Goal: Information Seeking & Learning: Learn about a topic

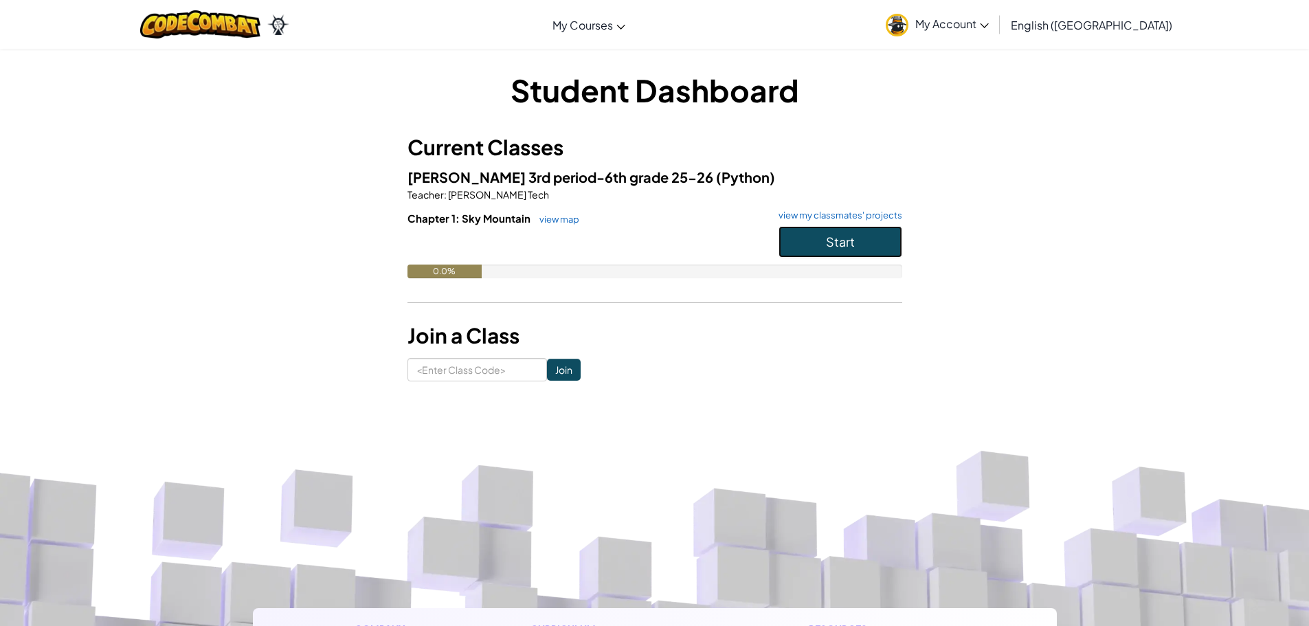
click at [820, 241] on button "Start" at bounding box center [841, 242] width 124 height 32
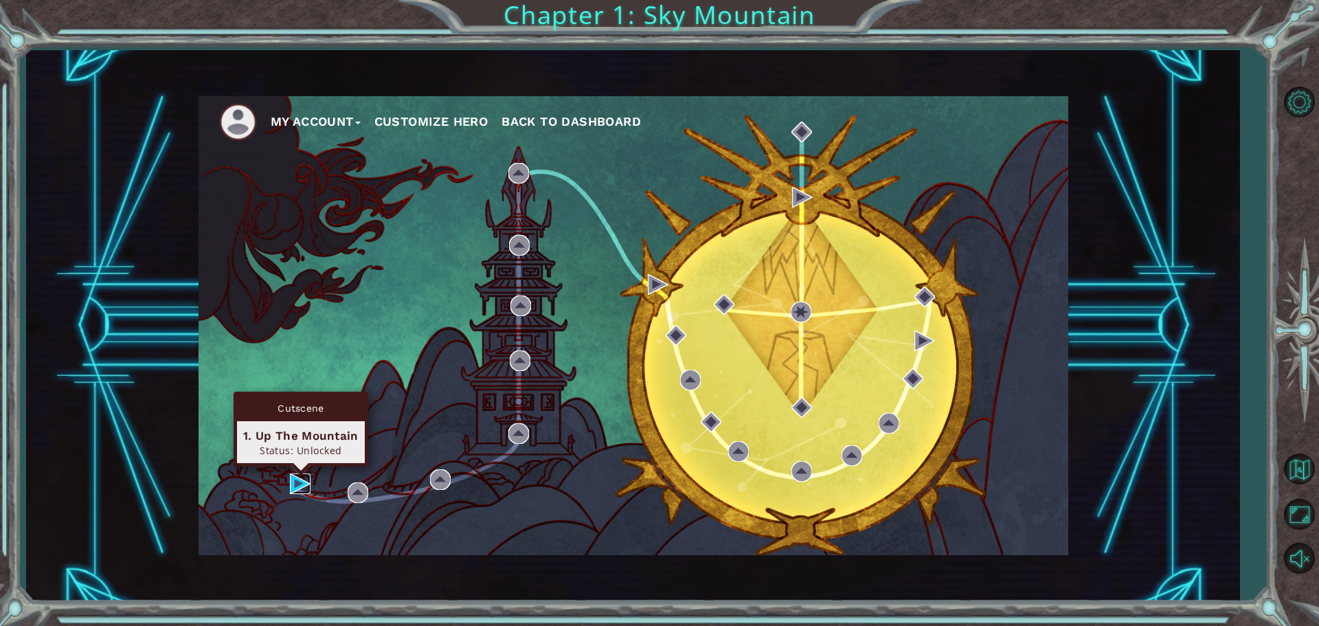
click at [301, 477] on img at bounding box center [300, 483] width 21 height 21
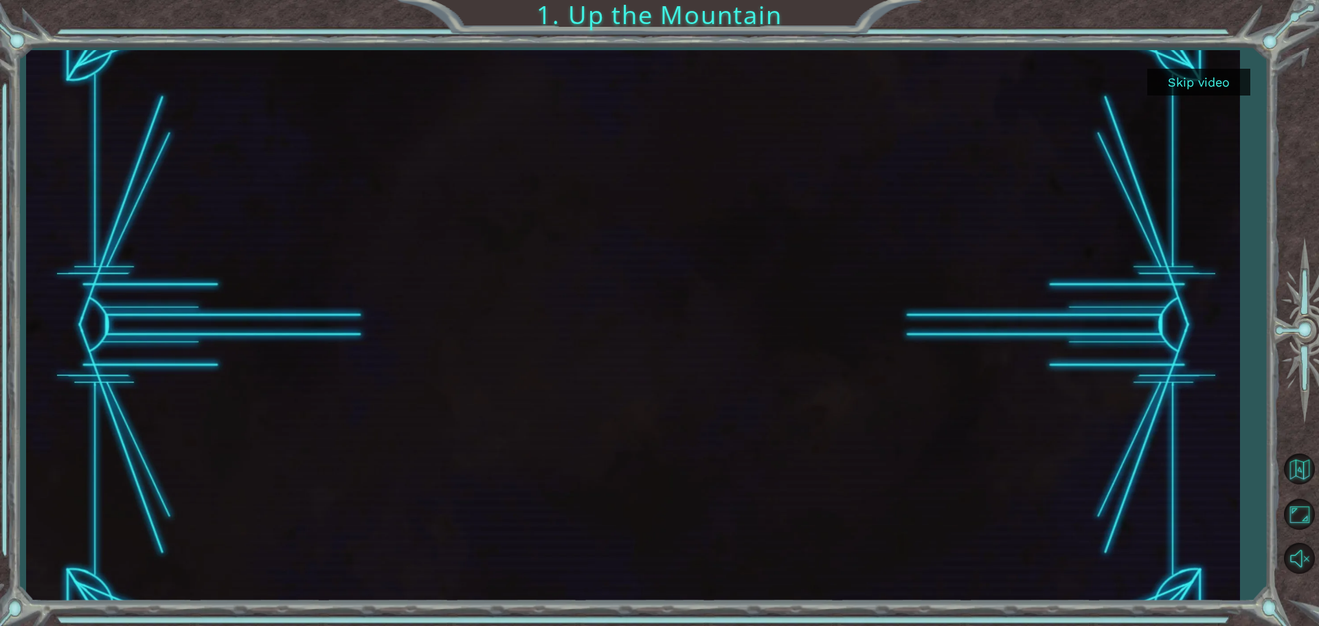
click at [1200, 73] on button "Skip video" at bounding box center [1199, 82] width 103 height 27
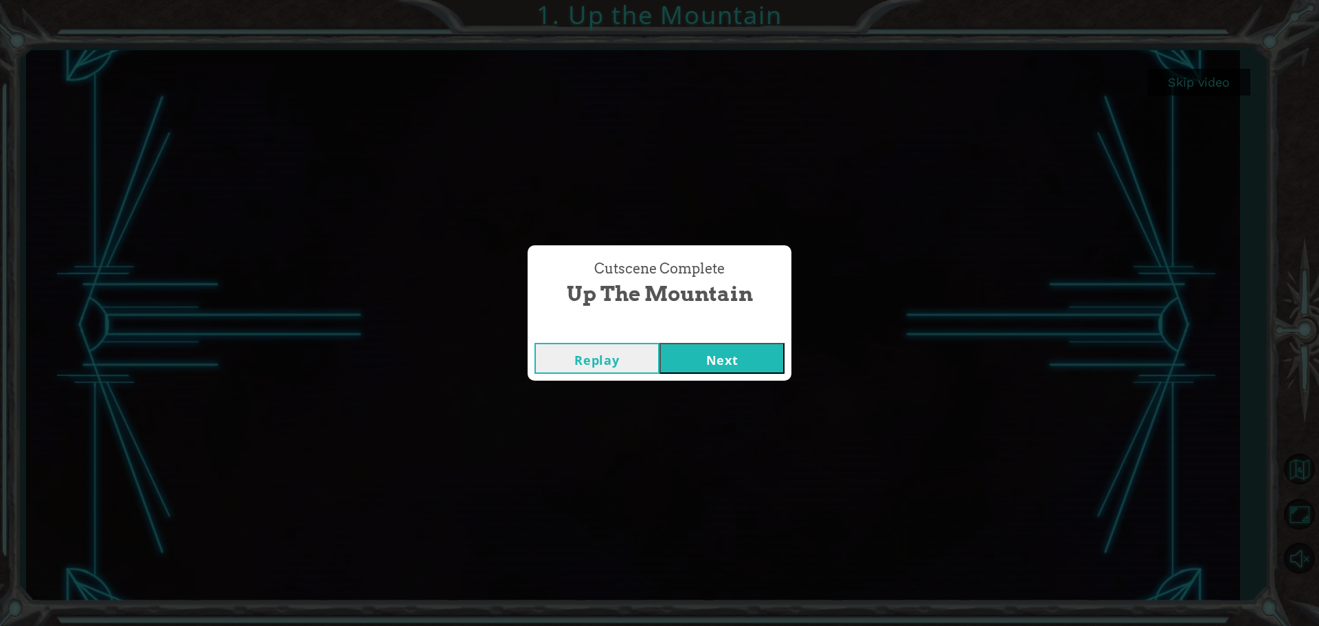
click at [714, 358] on button "Next" at bounding box center [722, 358] width 125 height 31
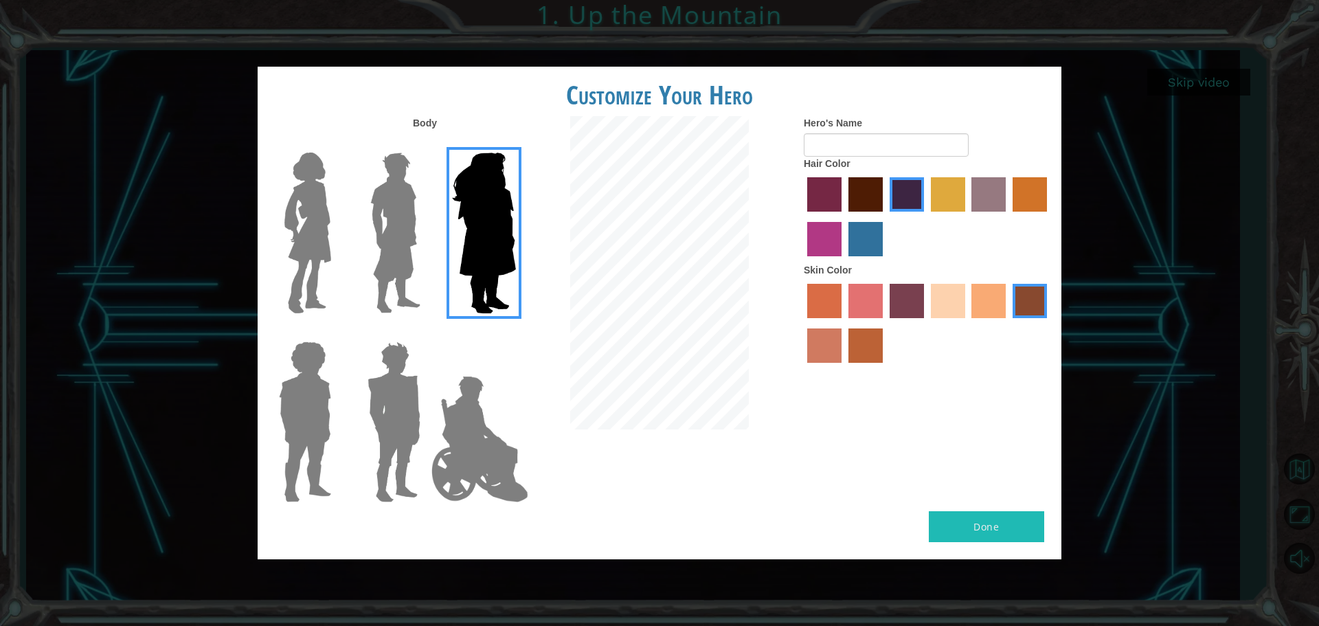
click at [324, 234] on img at bounding box center [308, 233] width 58 height 172
click at [337, 144] on input "Hero Connie" at bounding box center [337, 144] width 0 height 0
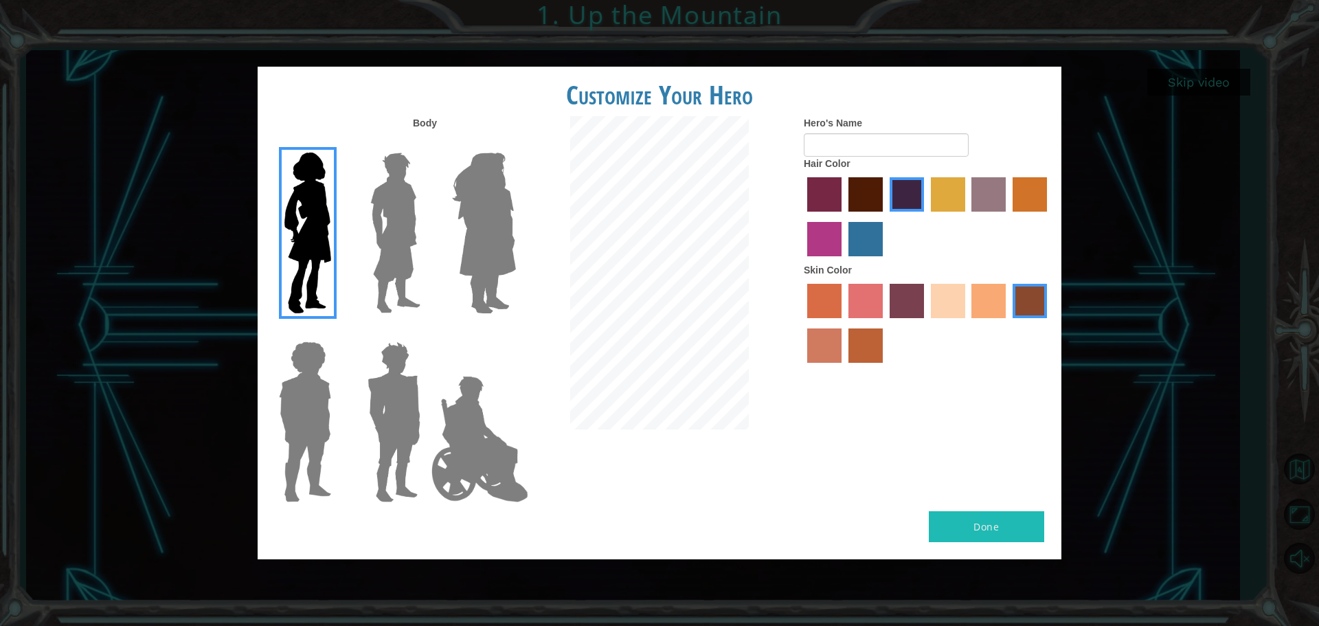
click at [309, 422] on img at bounding box center [304, 422] width 63 height 172
click at [337, 333] on input "Hero Steven" at bounding box center [337, 333] width 0 height 0
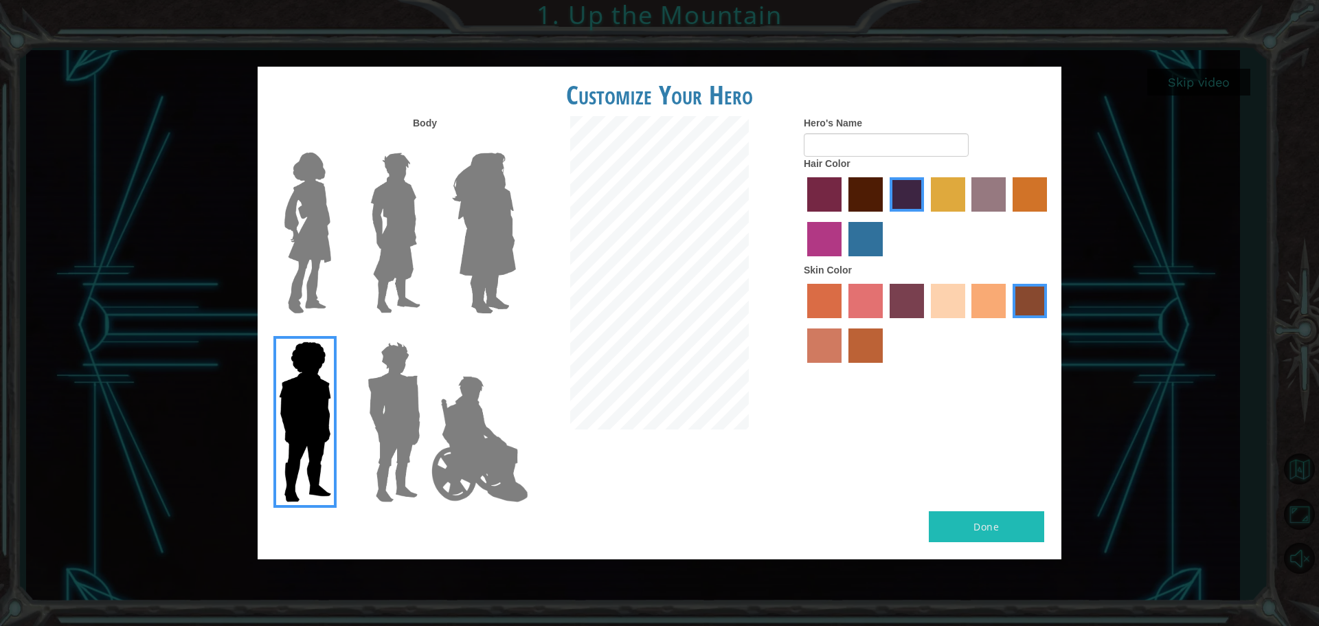
click at [387, 404] on img at bounding box center [394, 422] width 64 height 172
click at [426, 333] on input "Hero Garnet" at bounding box center [426, 333] width 0 height 0
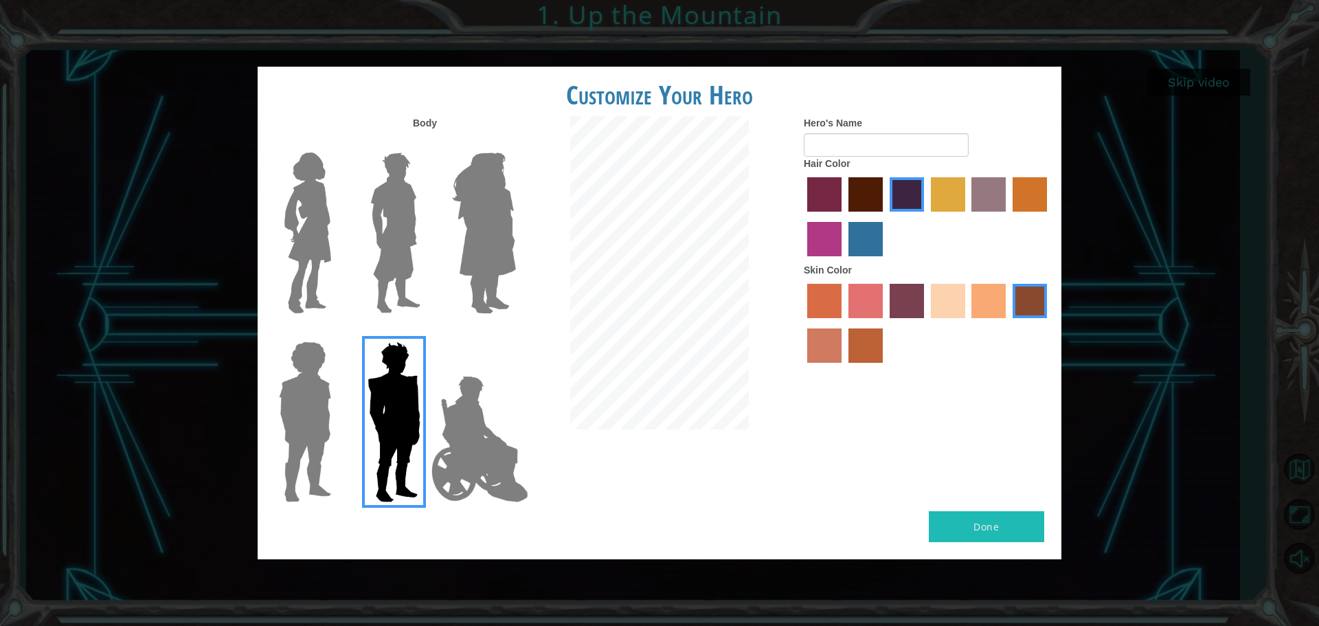
click at [462, 429] on img at bounding box center [480, 438] width 108 height 137
click at [515, 333] on input "Hero Jamie" at bounding box center [515, 333] width 0 height 0
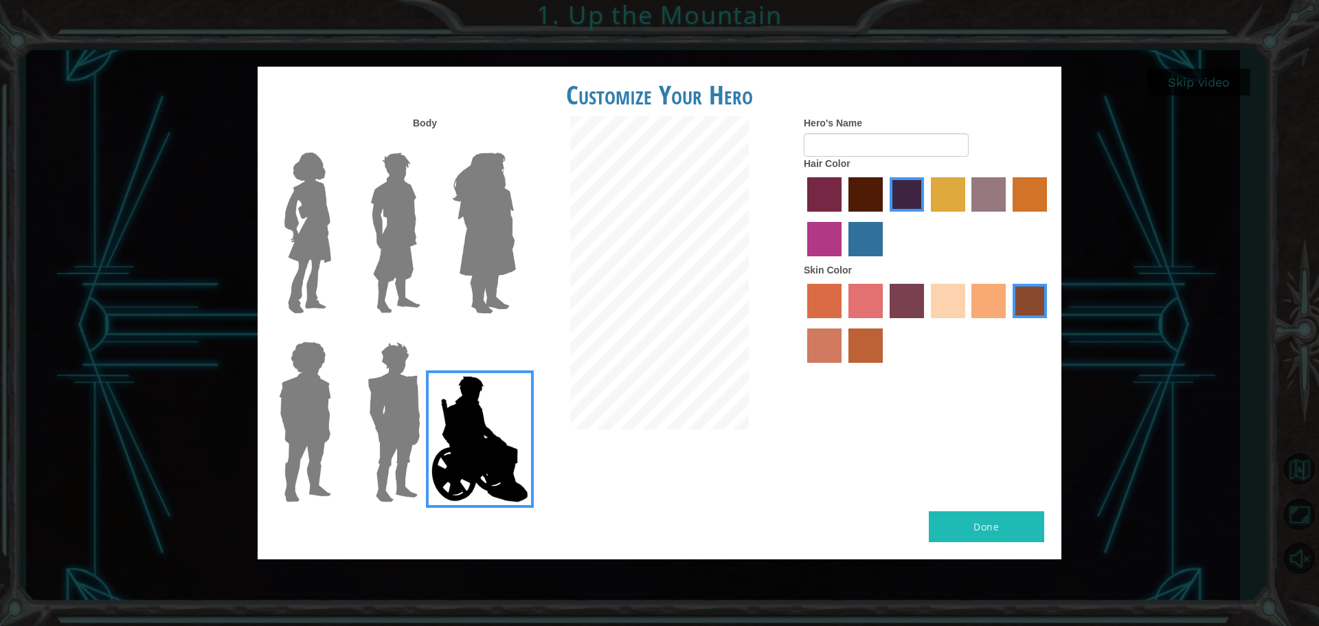
click at [510, 258] on img at bounding box center [484, 233] width 75 height 172
click at [515, 144] on input "Hero Amethyst" at bounding box center [515, 144] width 0 height 0
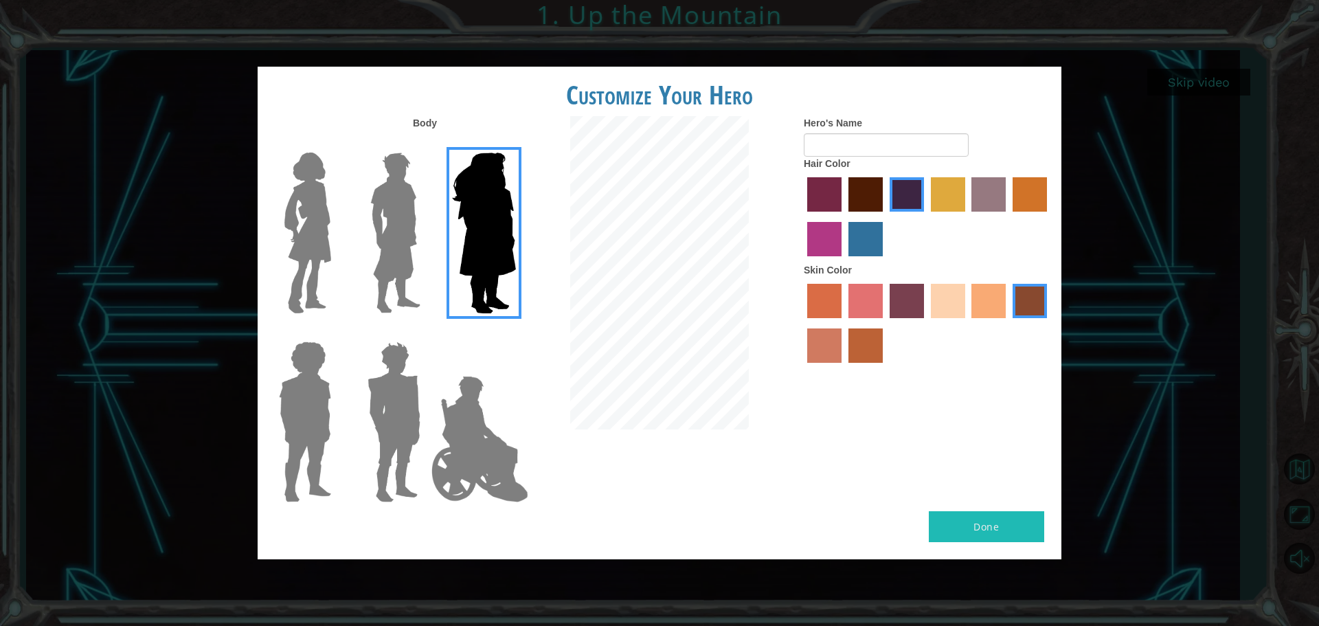
click at [392, 241] on img at bounding box center [395, 233] width 61 height 172
click at [426, 144] on input "Hero Lars" at bounding box center [426, 144] width 0 height 0
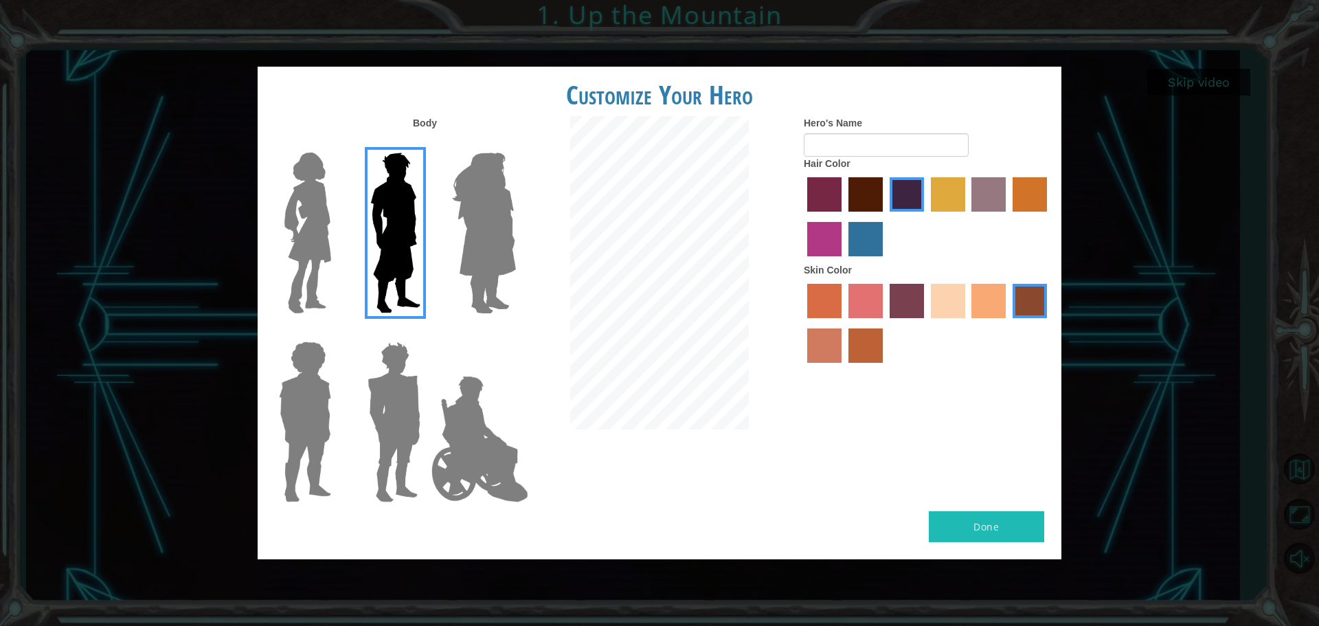
click at [320, 232] on img at bounding box center [308, 233] width 58 height 172
click at [337, 144] on input "Hero Connie" at bounding box center [337, 144] width 0 height 0
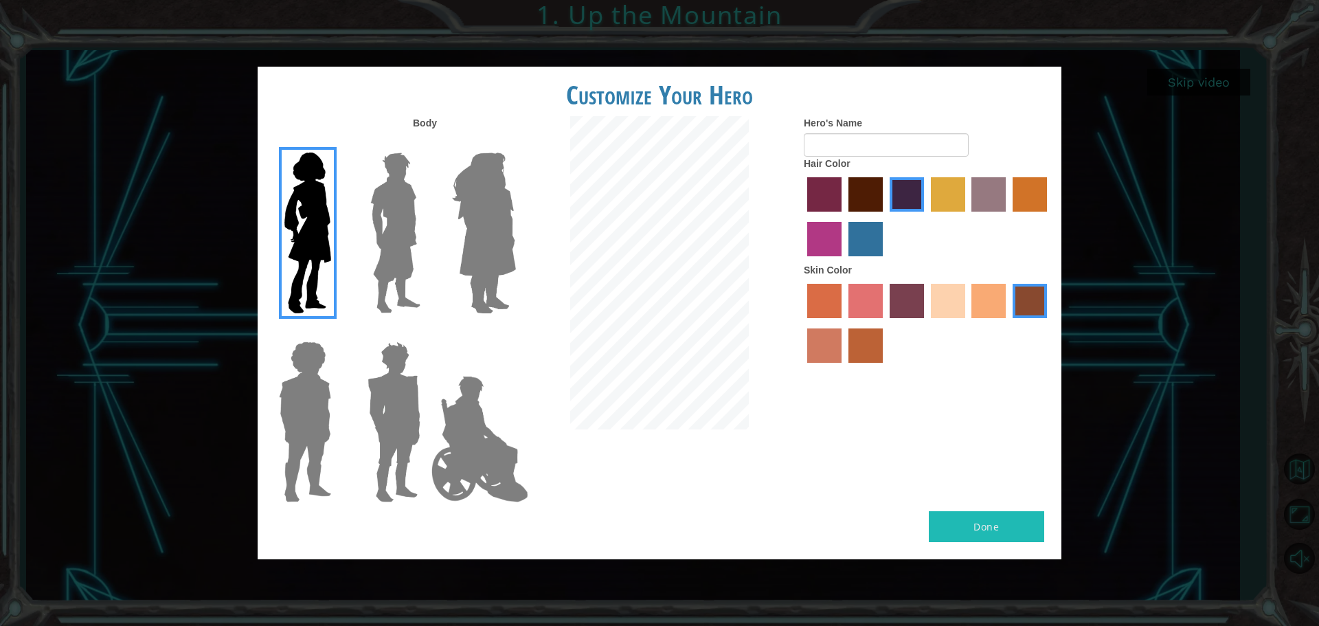
click at [823, 350] on label "burning sand skin color" at bounding box center [824, 345] width 34 height 34
click at [1049, 323] on input "burning sand skin color" at bounding box center [1049, 323] width 0 height 0
click at [837, 194] on label "paprika hair color" at bounding box center [824, 194] width 34 height 34
click at [803, 216] on input "paprika hair color" at bounding box center [803, 216] width 0 height 0
click at [948, 198] on label "tulip tree hair color" at bounding box center [948, 194] width 34 height 34
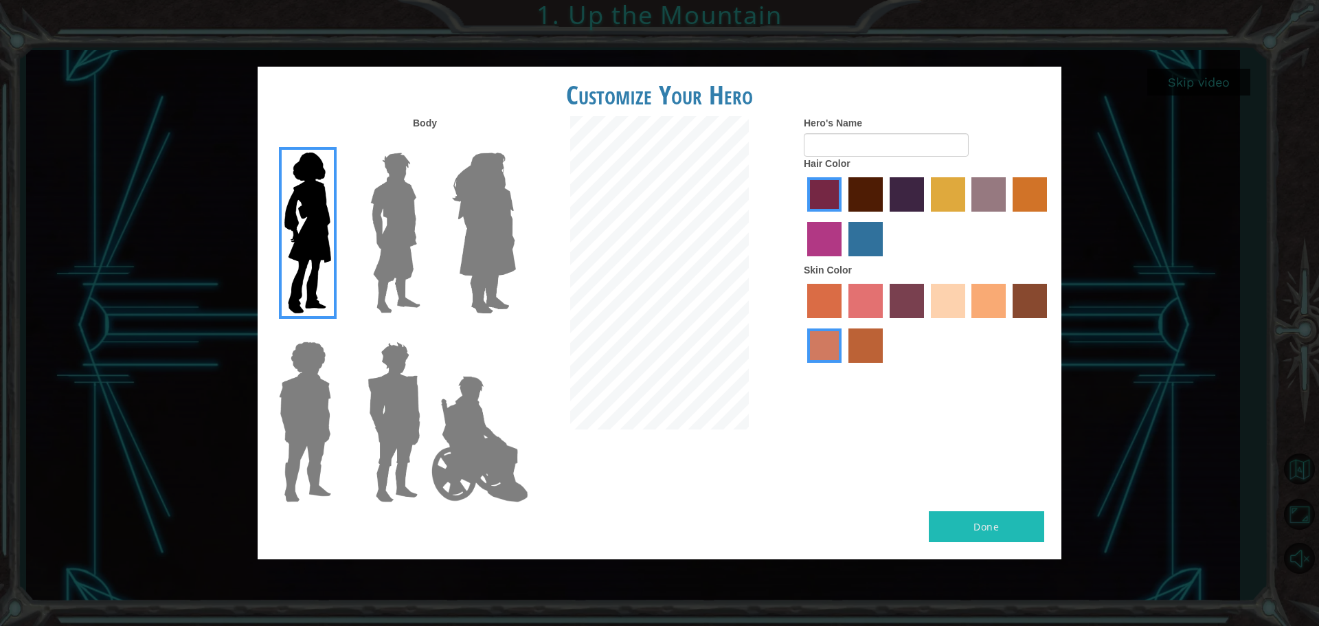
click at [926, 216] on input "tulip tree hair color" at bounding box center [926, 216] width 0 height 0
click at [827, 235] on label "medium red violet hair color" at bounding box center [824, 239] width 34 height 34
click at [1049, 216] on input "medium red violet hair color" at bounding box center [1049, 216] width 0 height 0
click at [989, 199] on label "bazaar hair color" at bounding box center [989, 194] width 34 height 34
click at [968, 216] on input "bazaar hair color" at bounding box center [968, 216] width 0 height 0
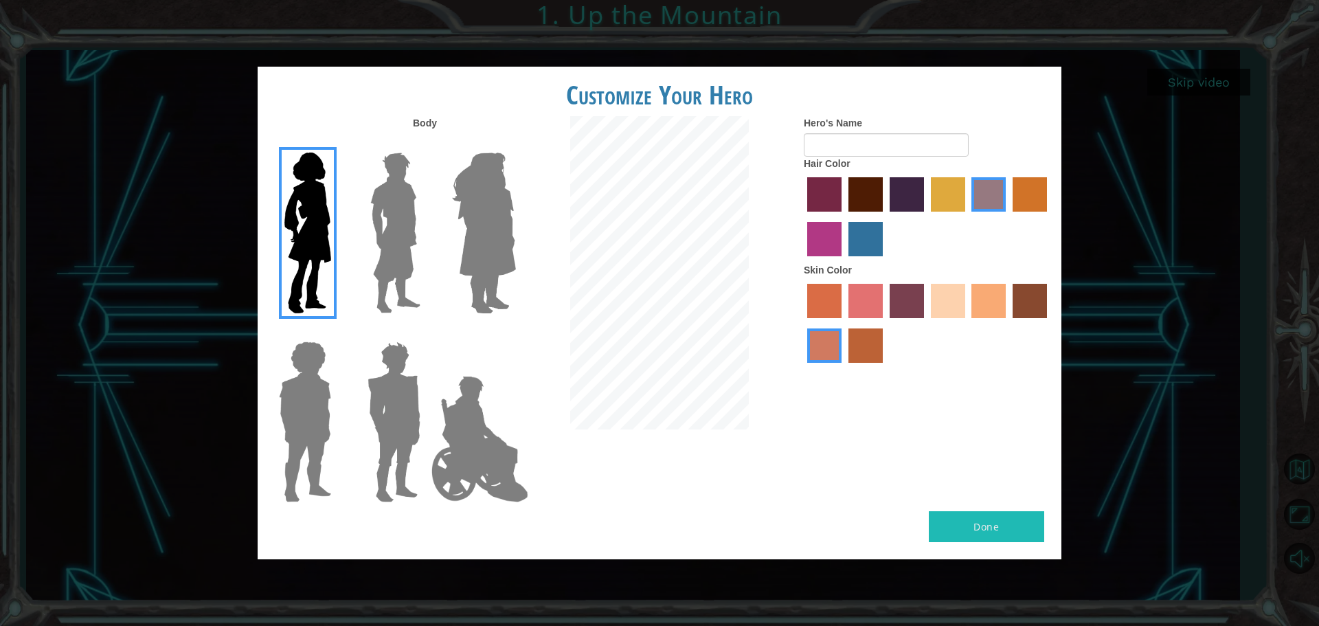
click at [860, 237] on label "lachmara hair color" at bounding box center [866, 239] width 34 height 34
click at [844, 261] on input "lachmara hair color" at bounding box center [844, 261] width 0 height 0
click at [830, 199] on label "paprika hair color" at bounding box center [824, 194] width 34 height 34
click at [803, 216] on input "paprika hair color" at bounding box center [803, 216] width 0 height 0
click at [983, 193] on label "bazaar hair color" at bounding box center [989, 194] width 34 height 34
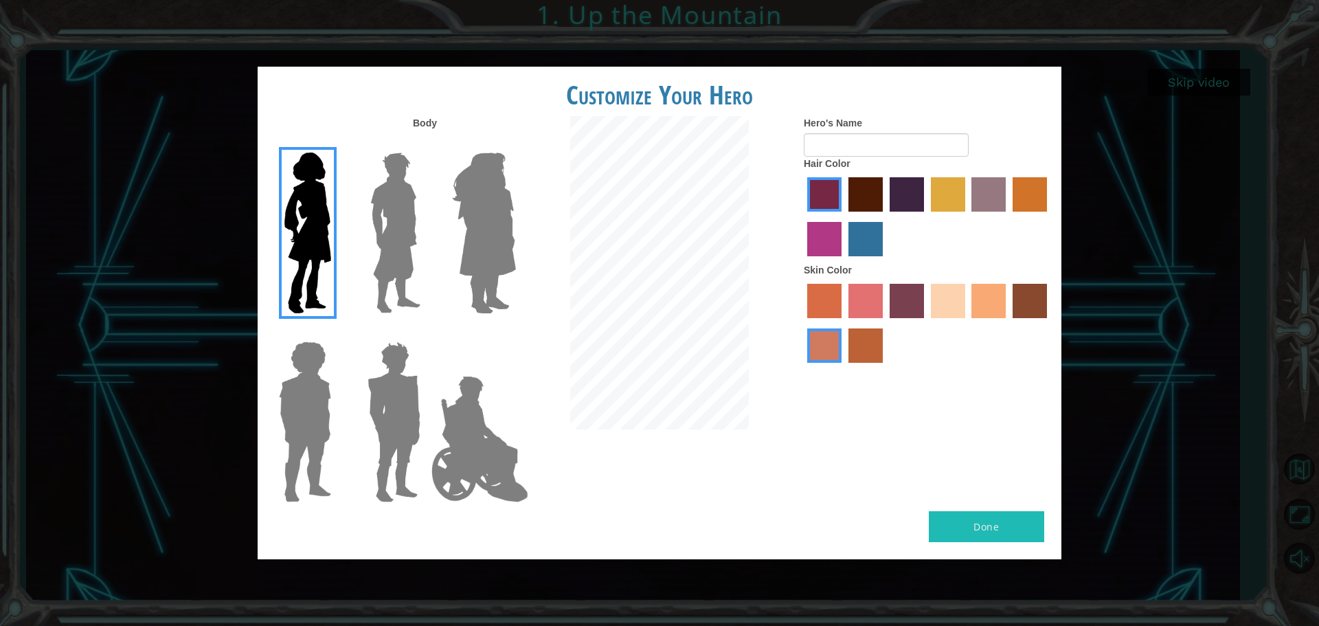
click at [968, 216] on input "bazaar hair color" at bounding box center [968, 216] width 0 height 0
click at [814, 192] on label "paprika hair color" at bounding box center [824, 194] width 34 height 34
click at [803, 216] on input "paprika hair color" at bounding box center [803, 216] width 0 height 0
click at [879, 238] on label "lachmara hair color" at bounding box center [866, 239] width 34 height 34
click at [844, 261] on input "lachmara hair color" at bounding box center [844, 261] width 0 height 0
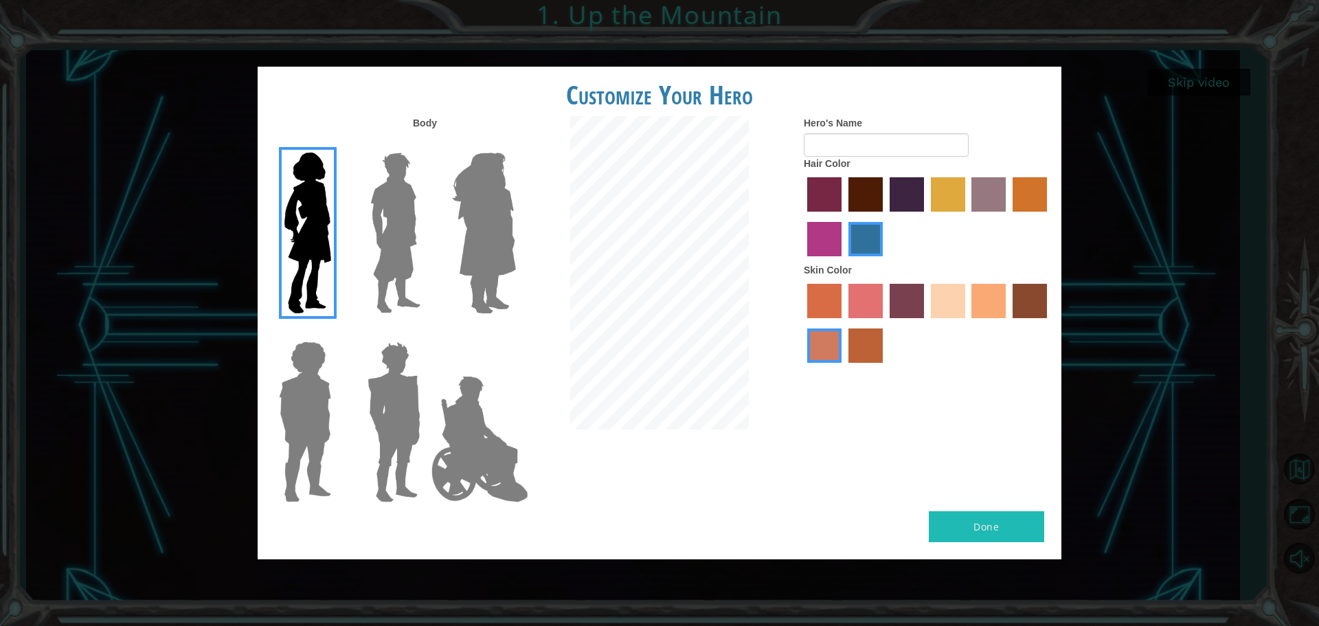
click at [827, 239] on label "medium red violet hair color" at bounding box center [824, 239] width 34 height 34
click at [1049, 216] on input "medium red violet hair color" at bounding box center [1049, 216] width 0 height 0
click at [867, 199] on label "maroon hair color" at bounding box center [866, 194] width 34 height 34
click at [844, 216] on input "maroon hair color" at bounding box center [844, 216] width 0 height 0
click at [917, 197] on label "hot purple hair color" at bounding box center [907, 194] width 34 height 34
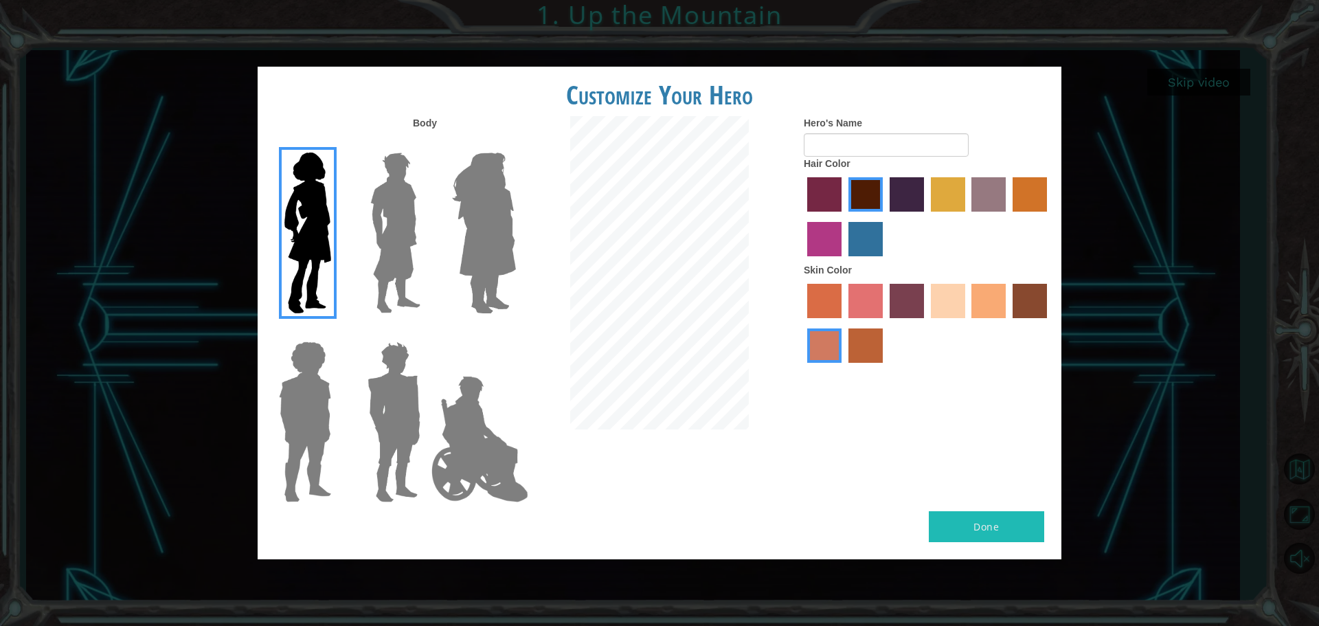
click at [885, 216] on input "hot purple hair color" at bounding box center [885, 216] width 0 height 0
click at [947, 191] on label "tulip tree hair color" at bounding box center [948, 194] width 34 height 34
click at [926, 216] on input "tulip tree hair color" at bounding box center [926, 216] width 0 height 0
click at [1021, 204] on label "gold drop hair color" at bounding box center [1030, 194] width 34 height 34
click at [1008, 216] on input "gold drop hair color" at bounding box center [1008, 216] width 0 height 0
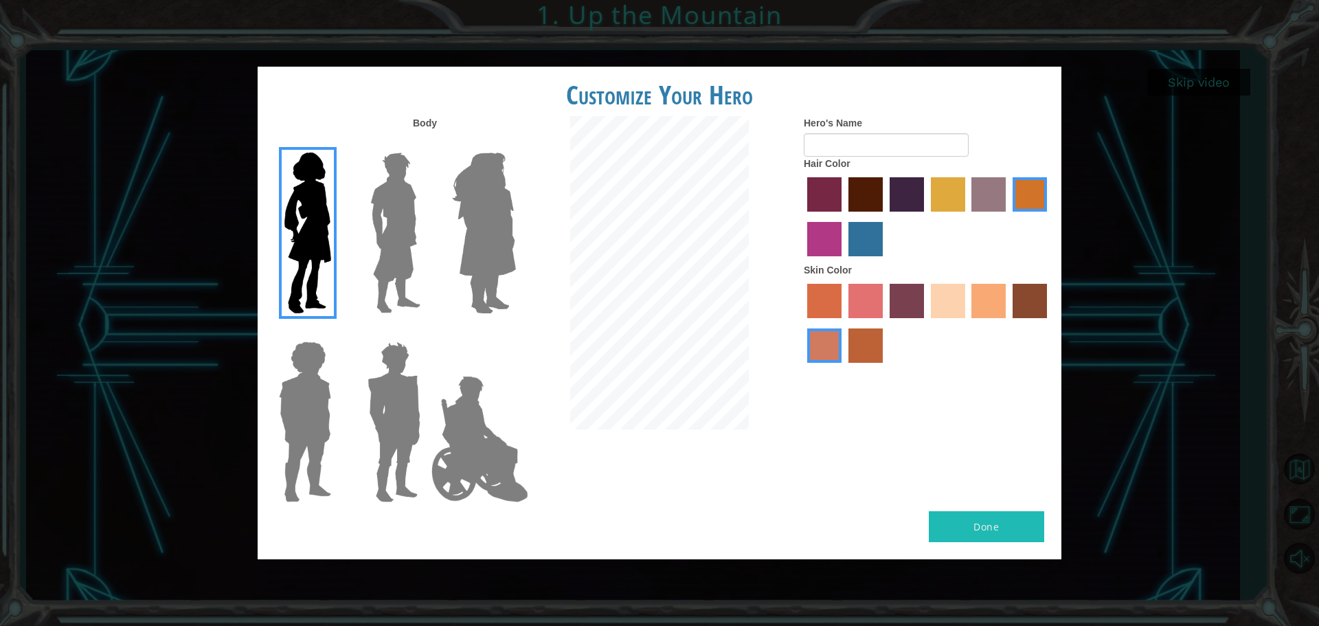
click at [852, 239] on label "lachmara hair color" at bounding box center [866, 239] width 34 height 34
click at [844, 261] on input "lachmara hair color" at bounding box center [844, 261] width 0 height 0
click at [979, 209] on label "bazaar hair color" at bounding box center [989, 194] width 34 height 34
click at [968, 216] on input "bazaar hair color" at bounding box center [968, 216] width 0 height 0
click at [882, 143] on input "Hero's Name" at bounding box center [886, 144] width 165 height 23
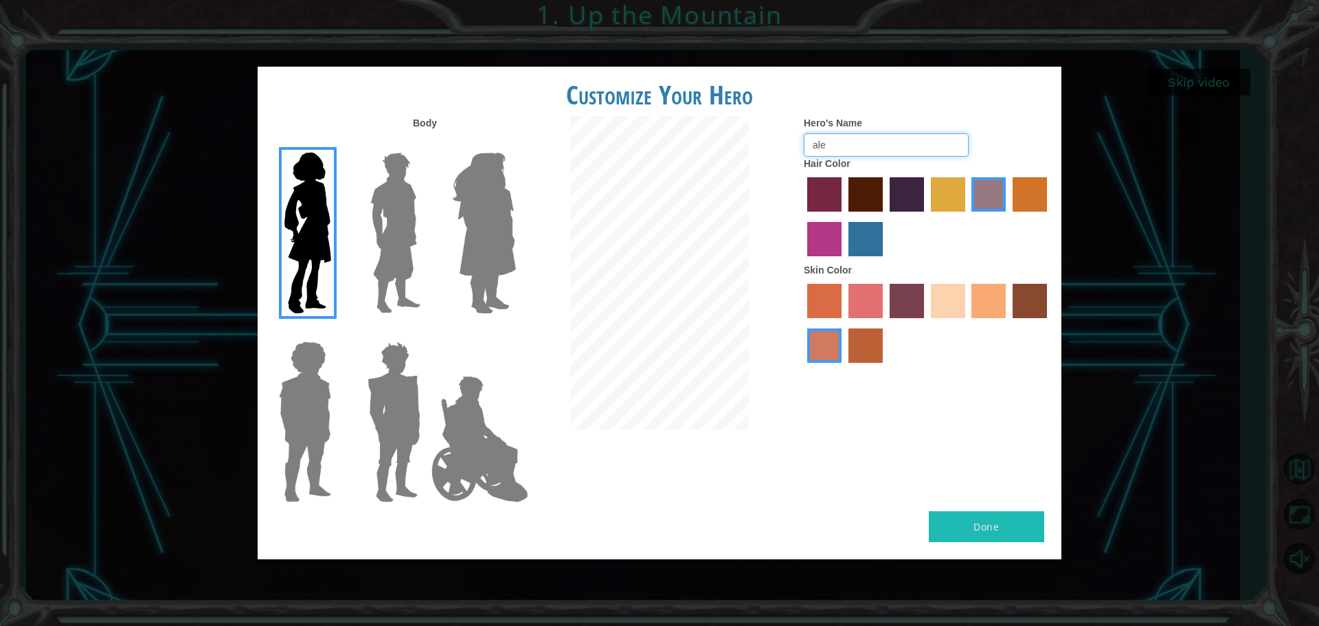
type input "alex"
click at [737, 146] on div "Body Hero's Name alex Hair Color Skin Color" at bounding box center [660, 313] width 804 height 395
type input "b"
type input "Brylie L."
click at [983, 523] on button "Done" at bounding box center [986, 526] width 115 height 31
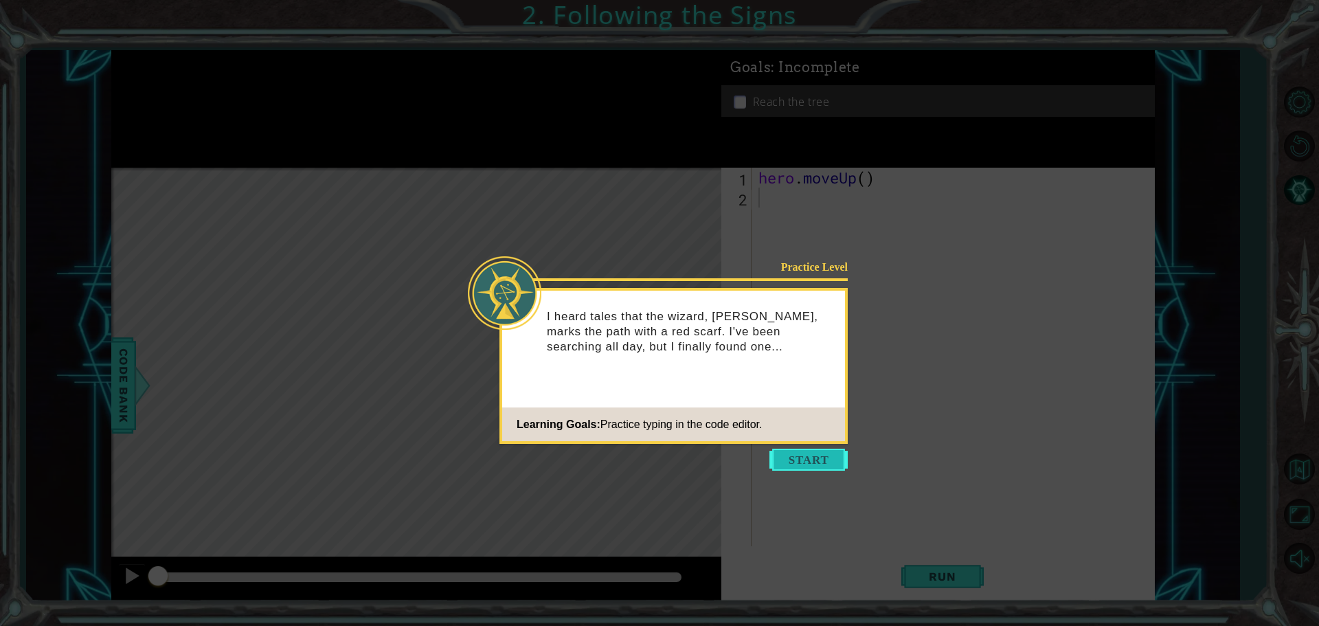
click at [800, 464] on button "Start" at bounding box center [809, 460] width 78 height 22
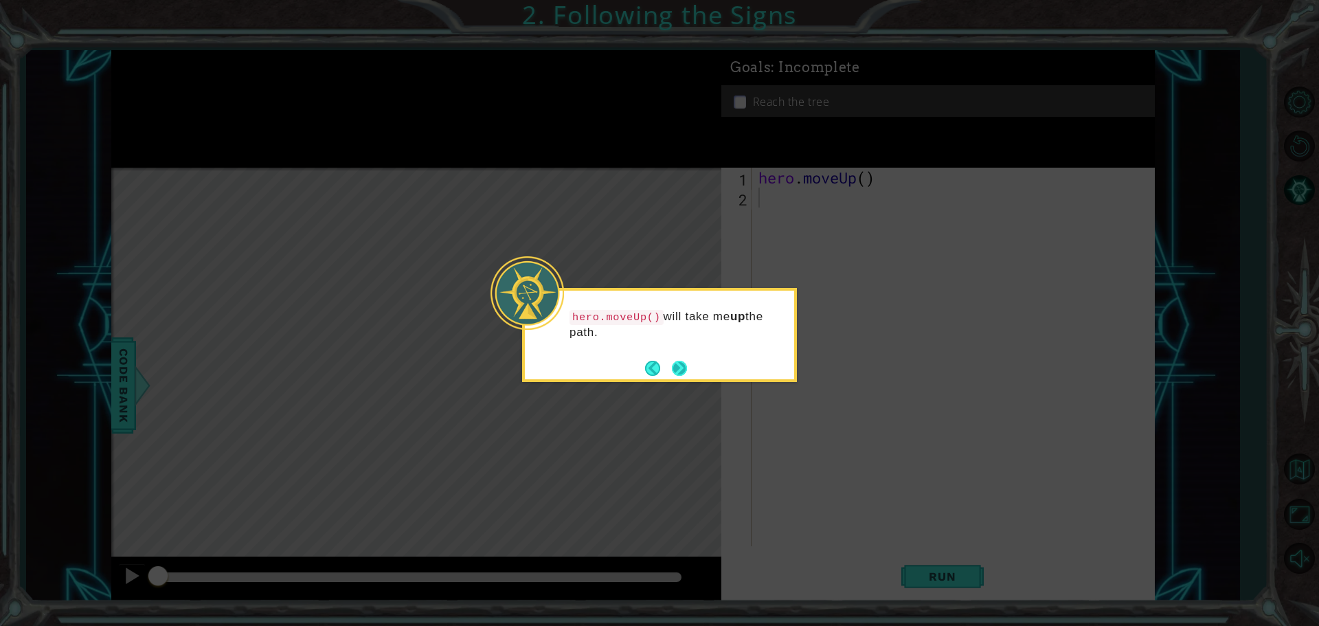
click at [685, 367] on button "Next" at bounding box center [679, 368] width 16 height 16
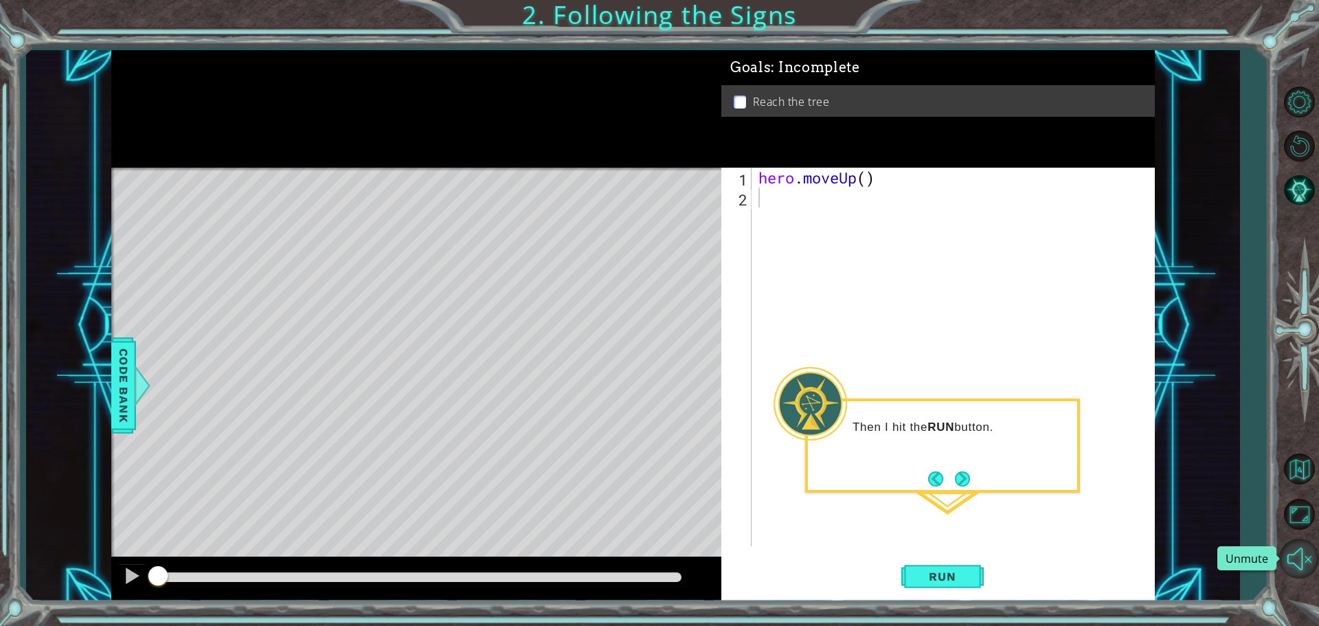
click at [1293, 563] on button "Unmute" at bounding box center [1299, 559] width 40 height 40
click at [962, 480] on button "Next" at bounding box center [963, 479] width 16 height 16
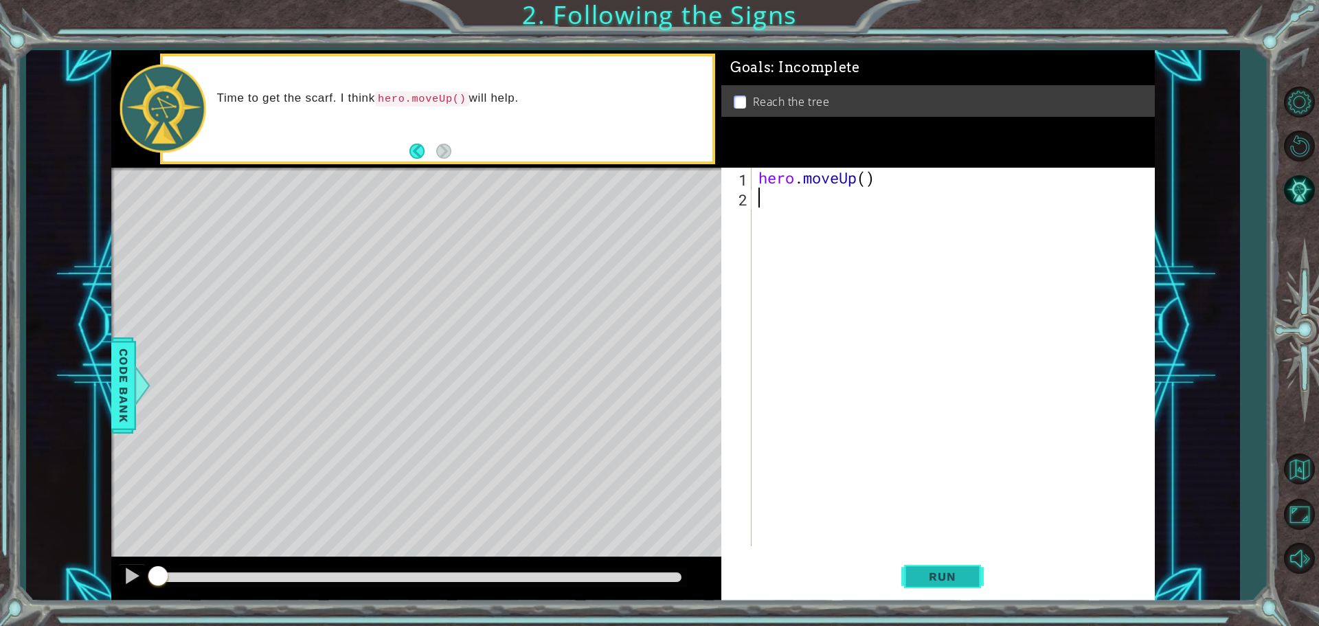
click at [915, 583] on button "Run" at bounding box center [943, 576] width 82 height 43
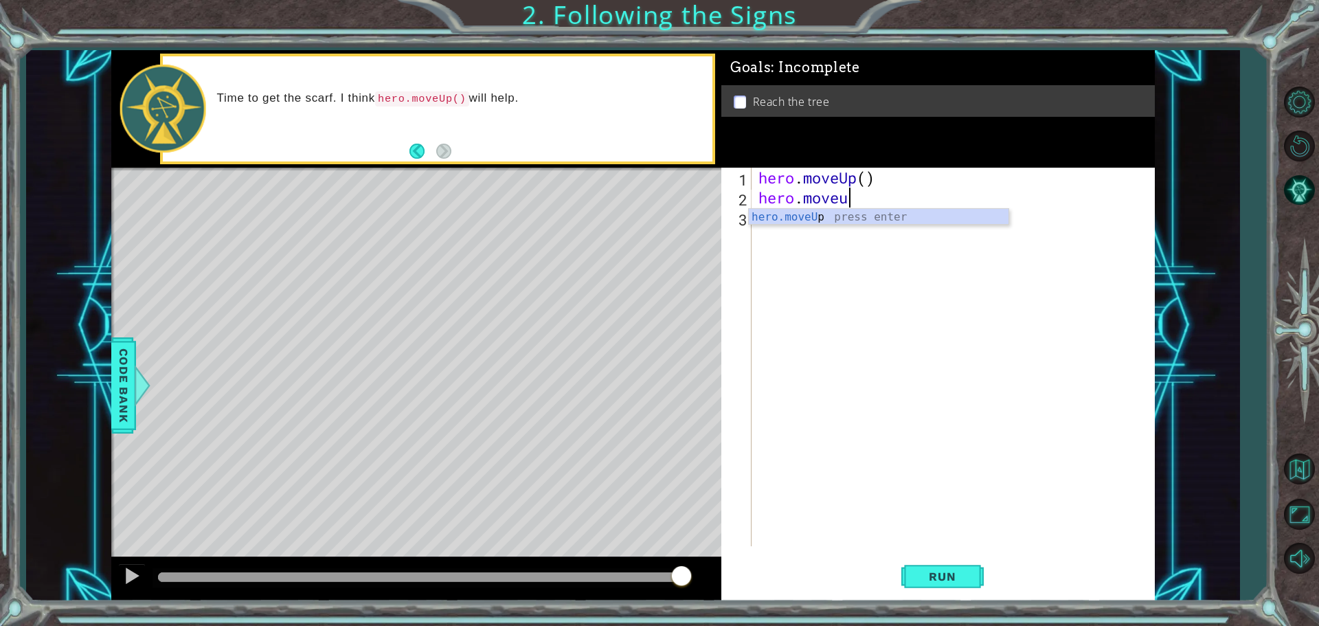
scroll to position [0, 3]
click at [932, 568] on button "Run" at bounding box center [943, 576] width 82 height 43
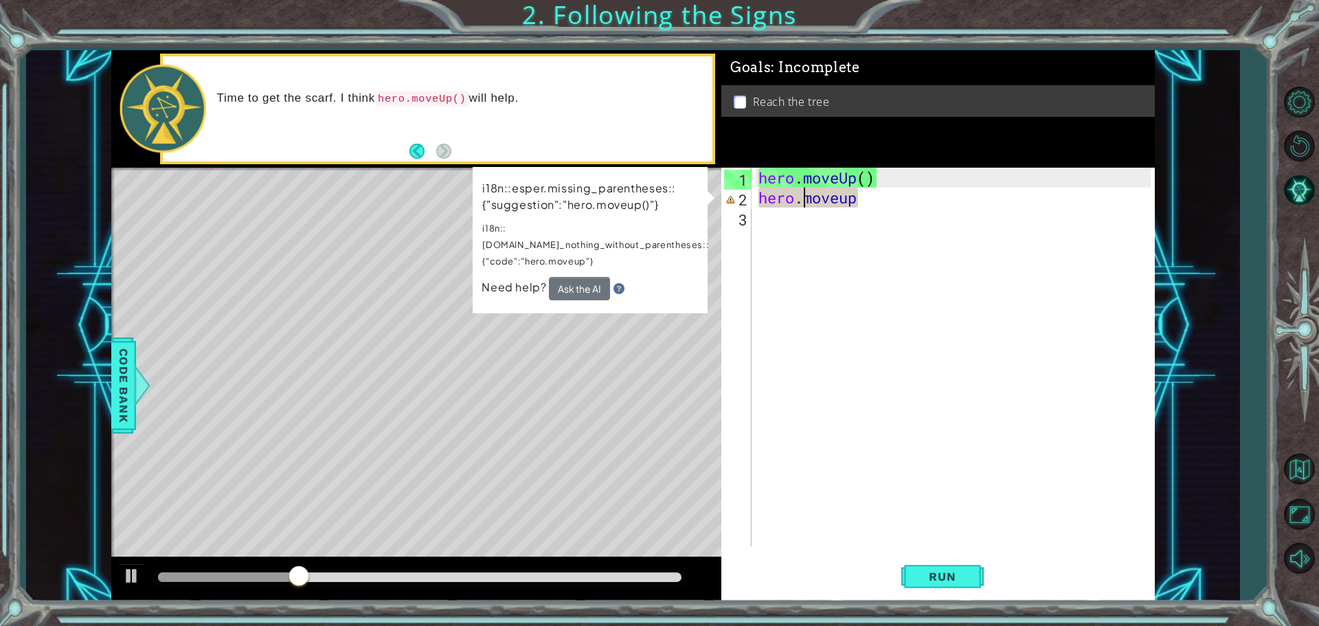
click at [805, 207] on div "hero . moveUp ( ) hero . moveup" at bounding box center [957, 377] width 402 height 418
click at [592, 278] on button "Ask the AI" at bounding box center [578, 288] width 61 height 24
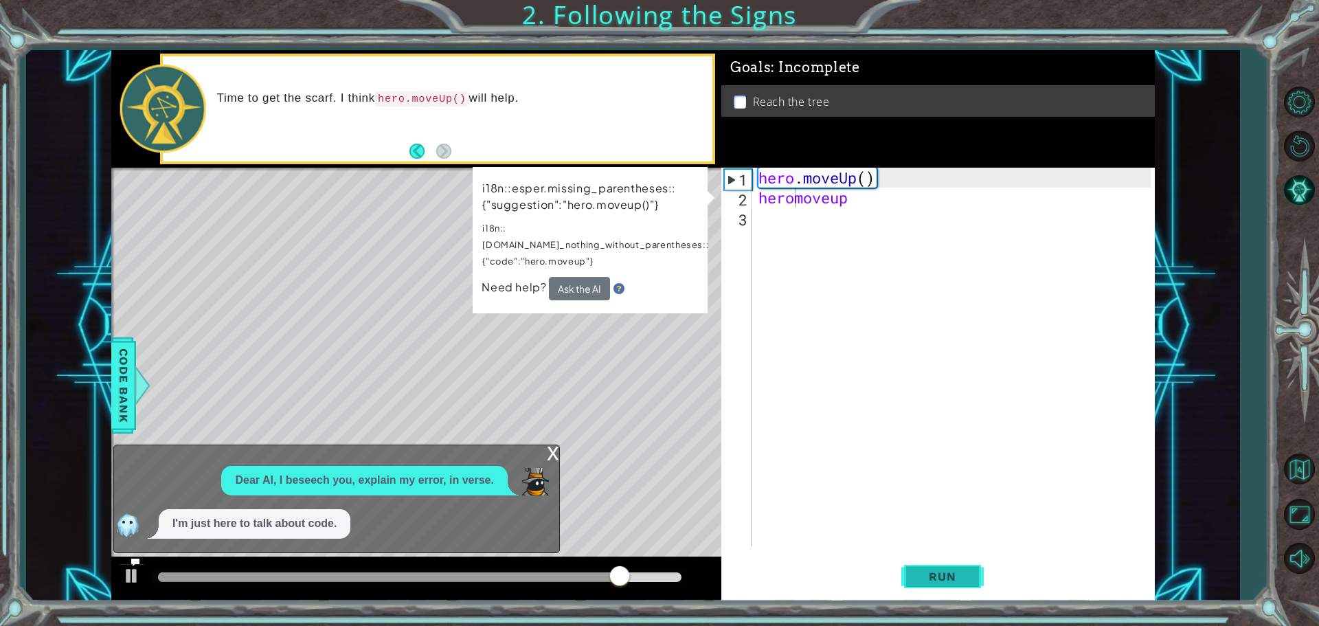
click at [958, 583] on span "Run" at bounding box center [942, 577] width 54 height 14
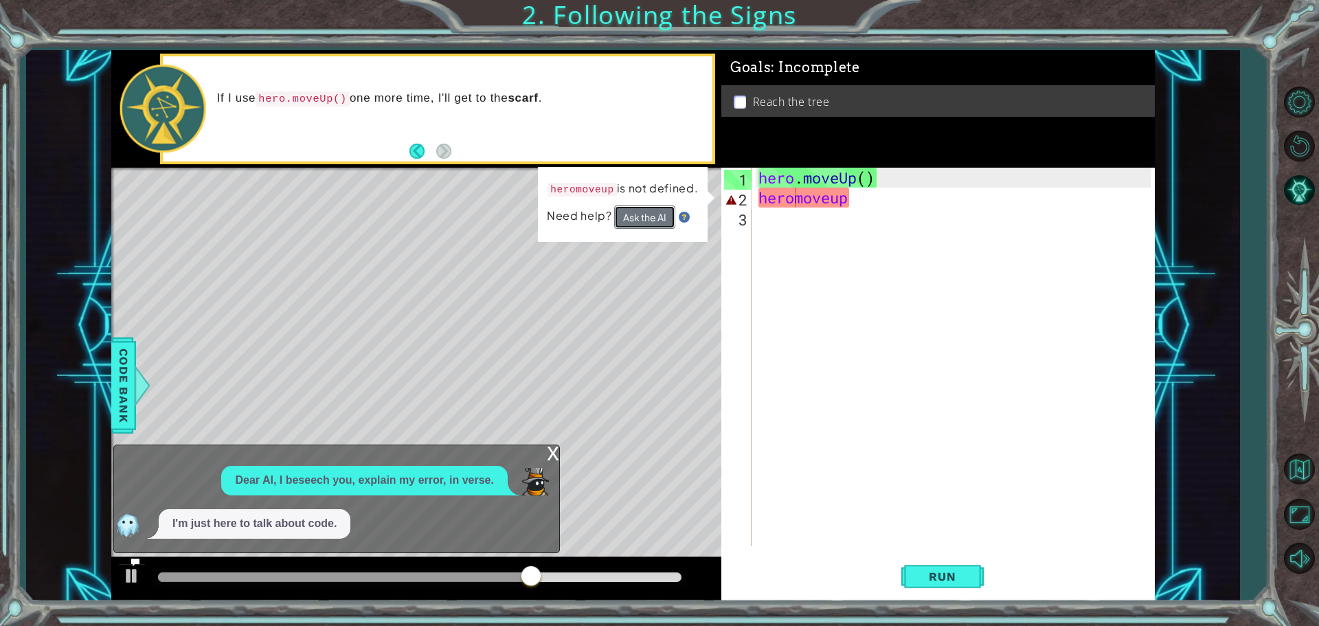
click at [650, 214] on button "Ask the AI" at bounding box center [644, 217] width 61 height 24
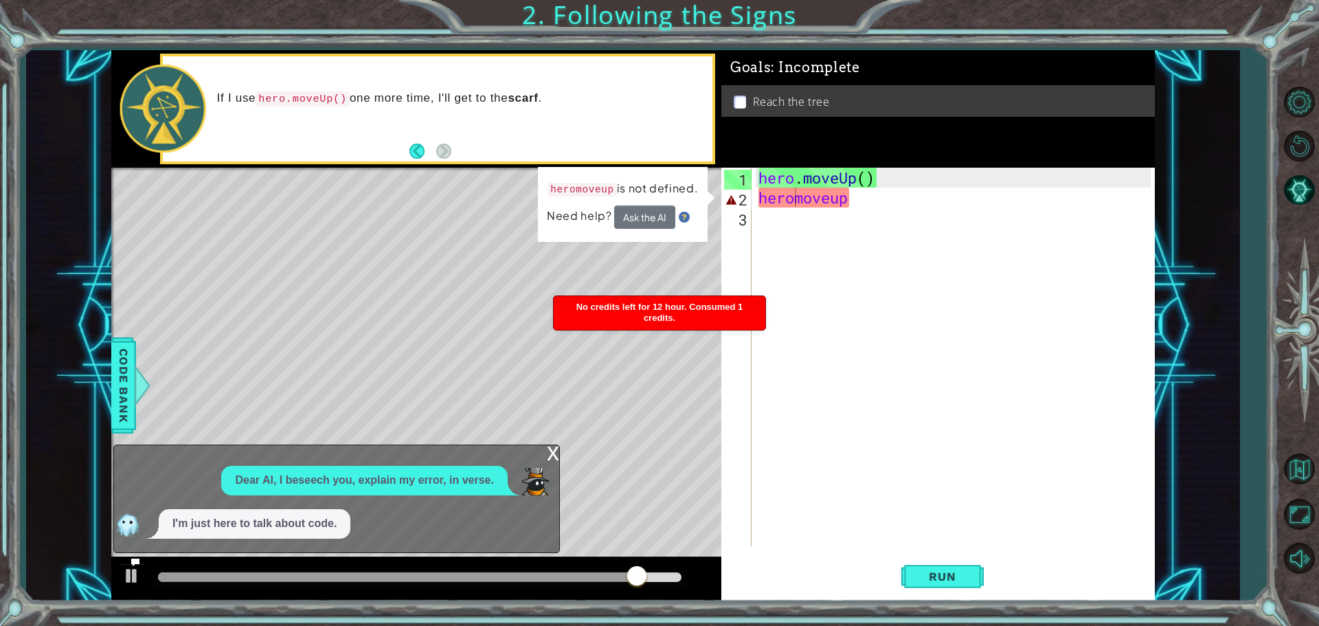
click at [588, 217] on span "Need help?" at bounding box center [580, 215] width 67 height 15
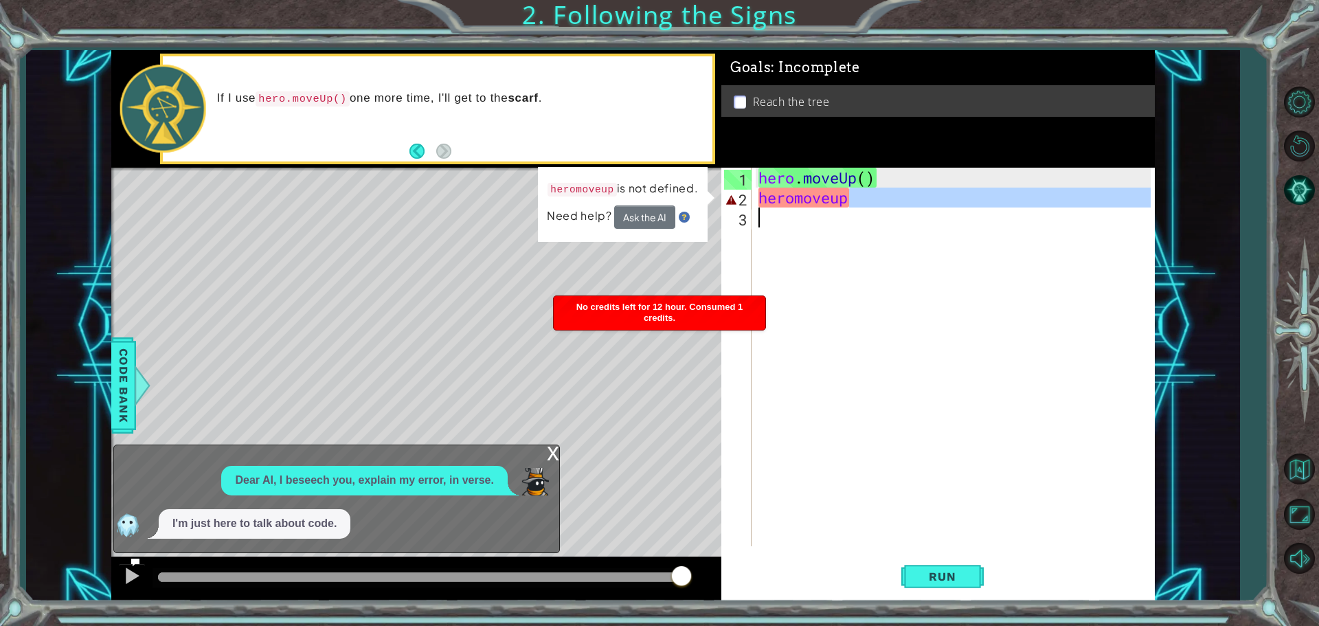
drag, startPoint x: 858, startPoint y: 199, endPoint x: 719, endPoint y: 213, distance: 138.8
click at [719, 213] on div "1 ההההההההההההההההההההההההההההההההההההההההההההההההההההההההההההההההההההההההההההה…" at bounding box center [633, 325] width 1044 height 551
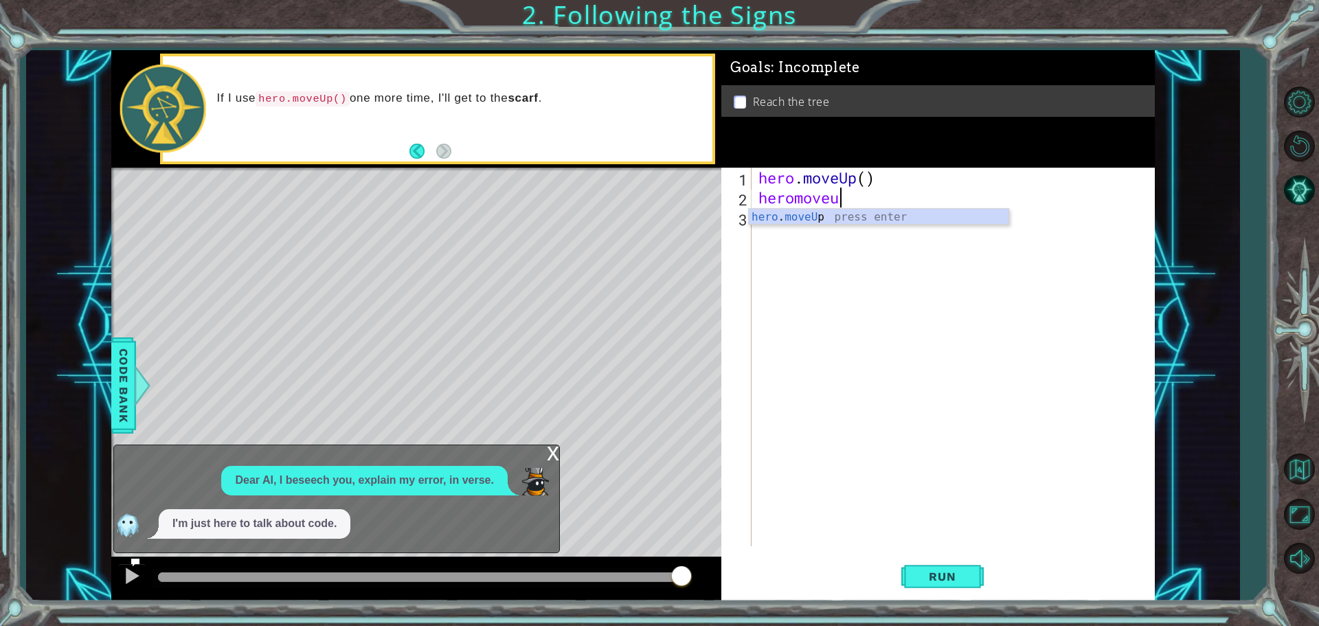
scroll to position [0, 1]
type textarea "h"
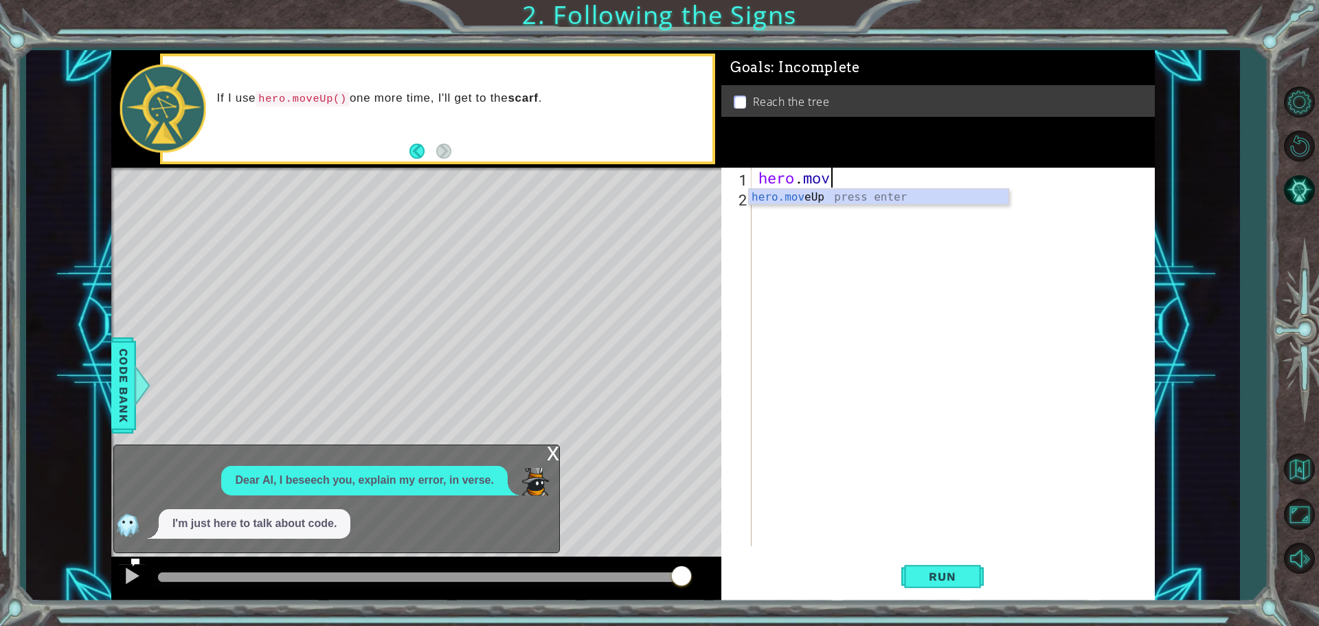
click at [800, 182] on div "hero . mov" at bounding box center [957, 377] width 402 height 418
click at [830, 176] on div "hero . mov" at bounding box center [957, 377] width 402 height 418
type textarea "hero.move"
click at [836, 206] on div "hero . move" at bounding box center [957, 377] width 402 height 418
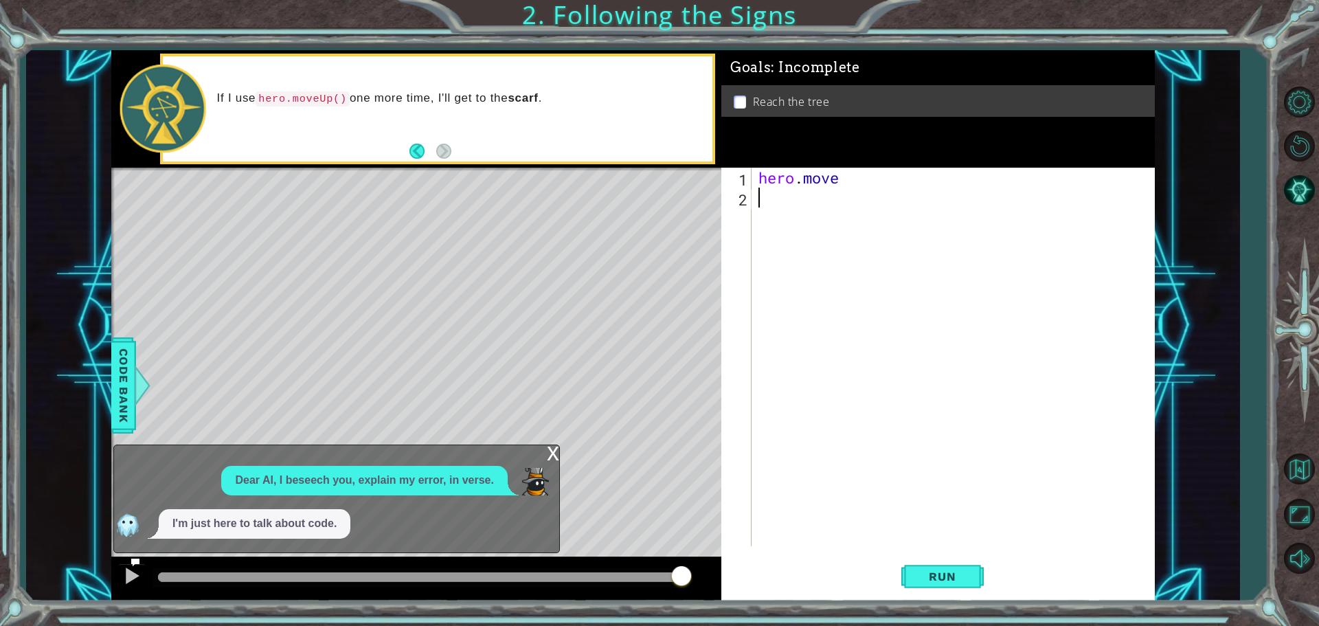
scroll to position [0, 0]
click at [838, 174] on div "hero . move" at bounding box center [957, 377] width 402 height 418
click at [943, 571] on span "Run" at bounding box center [942, 577] width 54 height 14
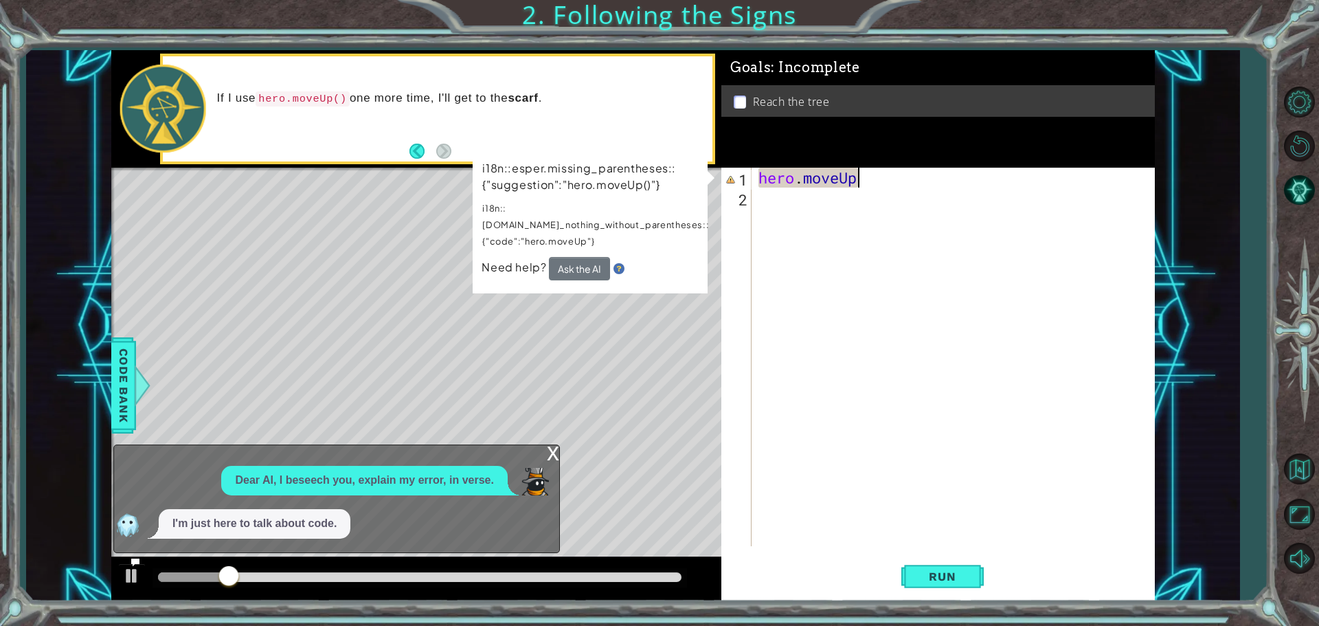
click at [856, 183] on div "hero . moveUp" at bounding box center [957, 377] width 402 height 418
type textarea "hero.moveU"
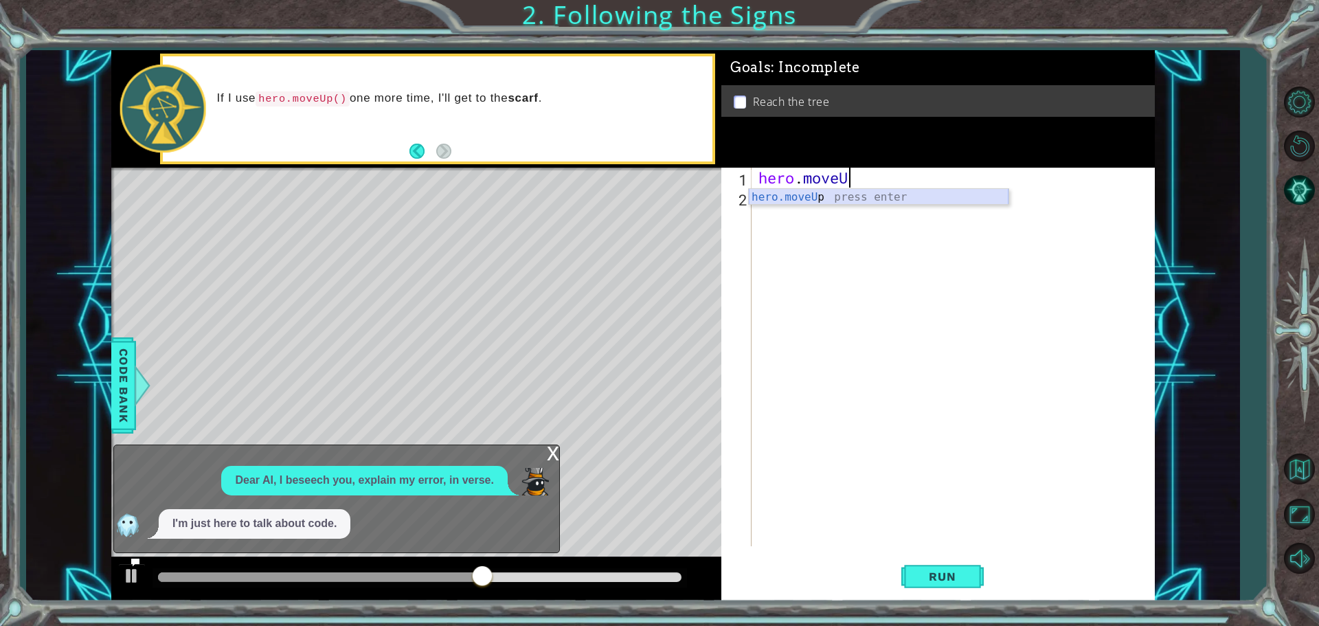
scroll to position [0, 0]
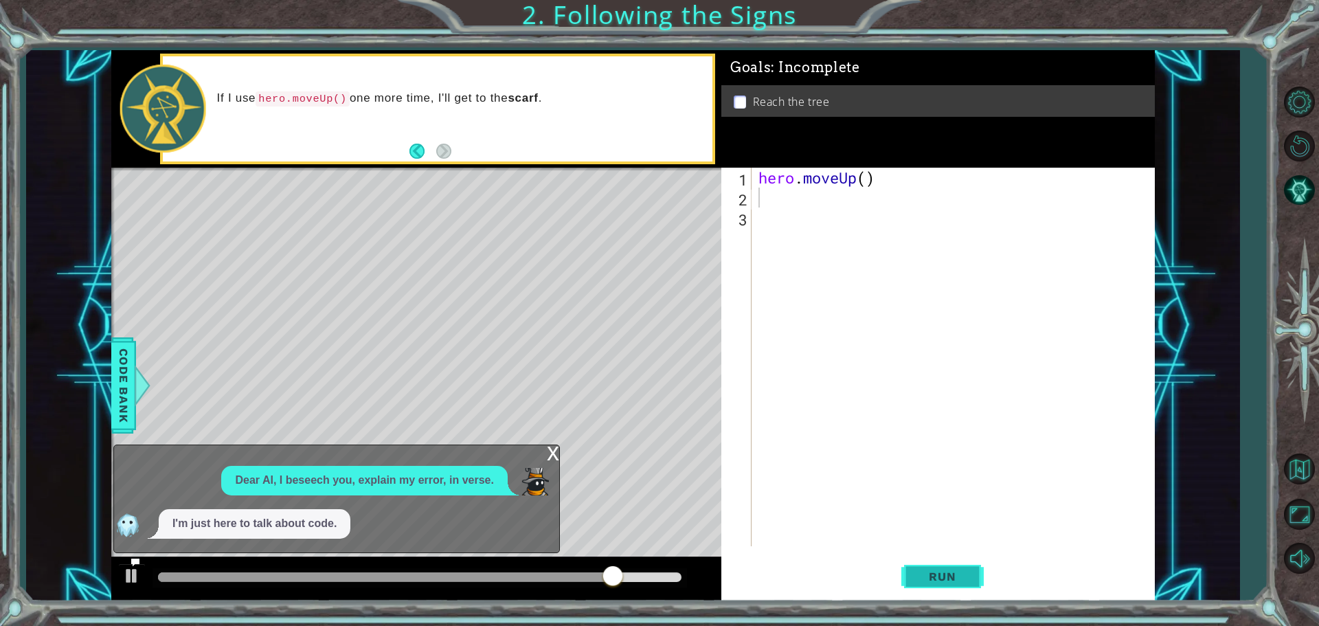
click at [932, 574] on span "Run" at bounding box center [942, 577] width 54 height 14
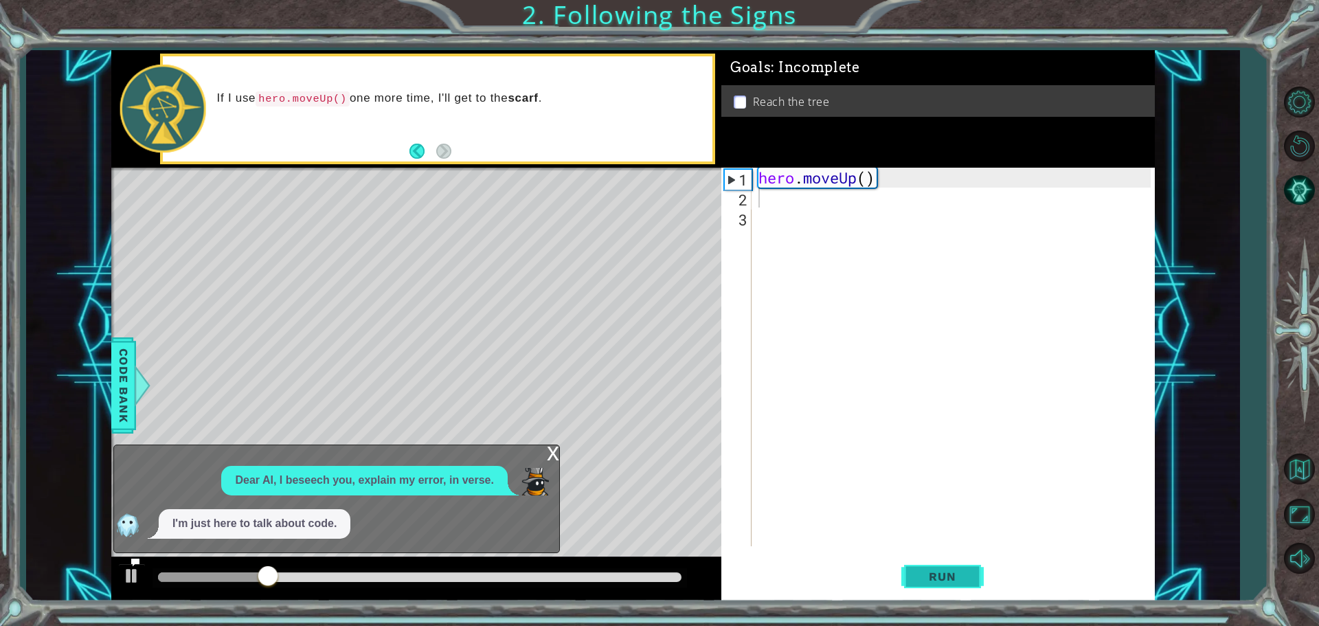
click at [933, 574] on span "Run" at bounding box center [942, 577] width 54 height 14
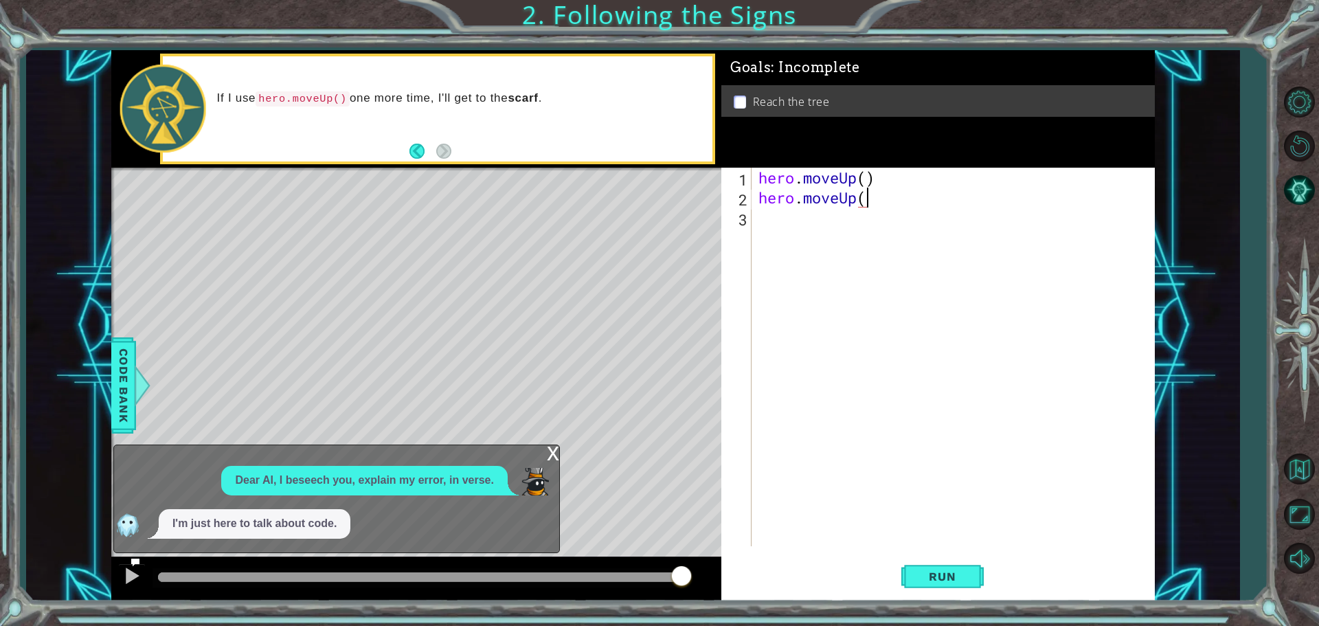
scroll to position [0, 4]
type textarea "hero.moveUp()"
click at [923, 577] on span "Run" at bounding box center [942, 577] width 54 height 14
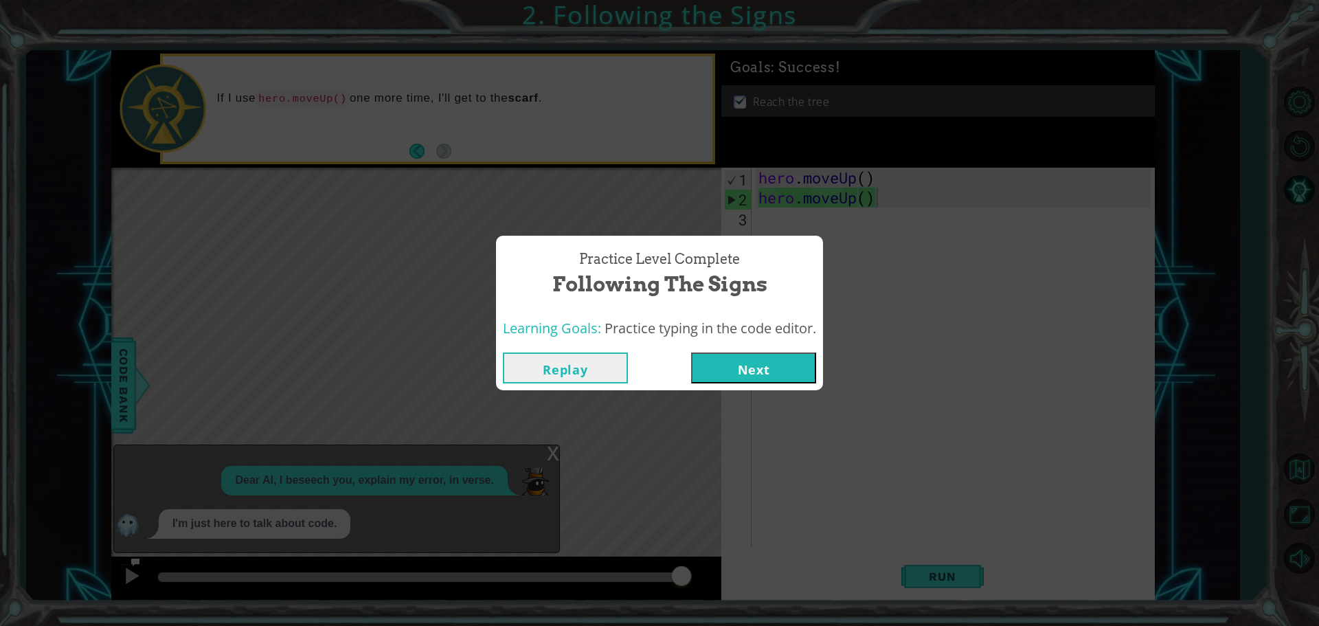
click at [754, 359] on button "Next" at bounding box center [753, 368] width 125 height 31
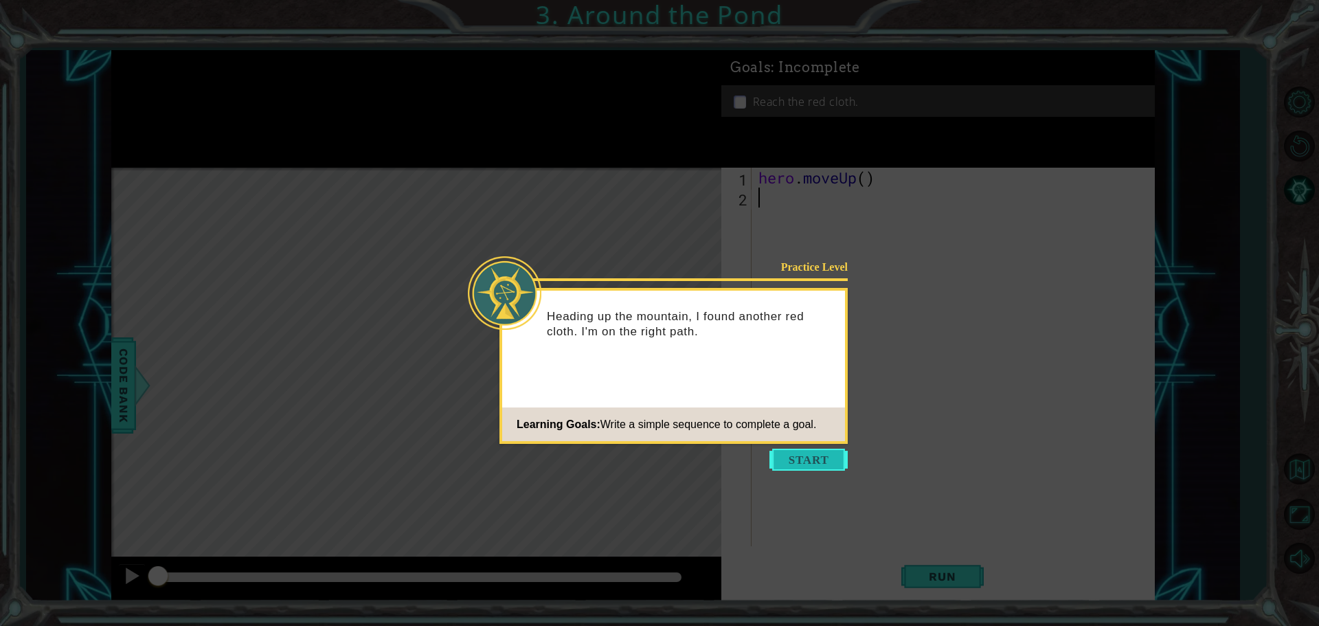
click at [835, 452] on button "Start" at bounding box center [809, 460] width 78 height 22
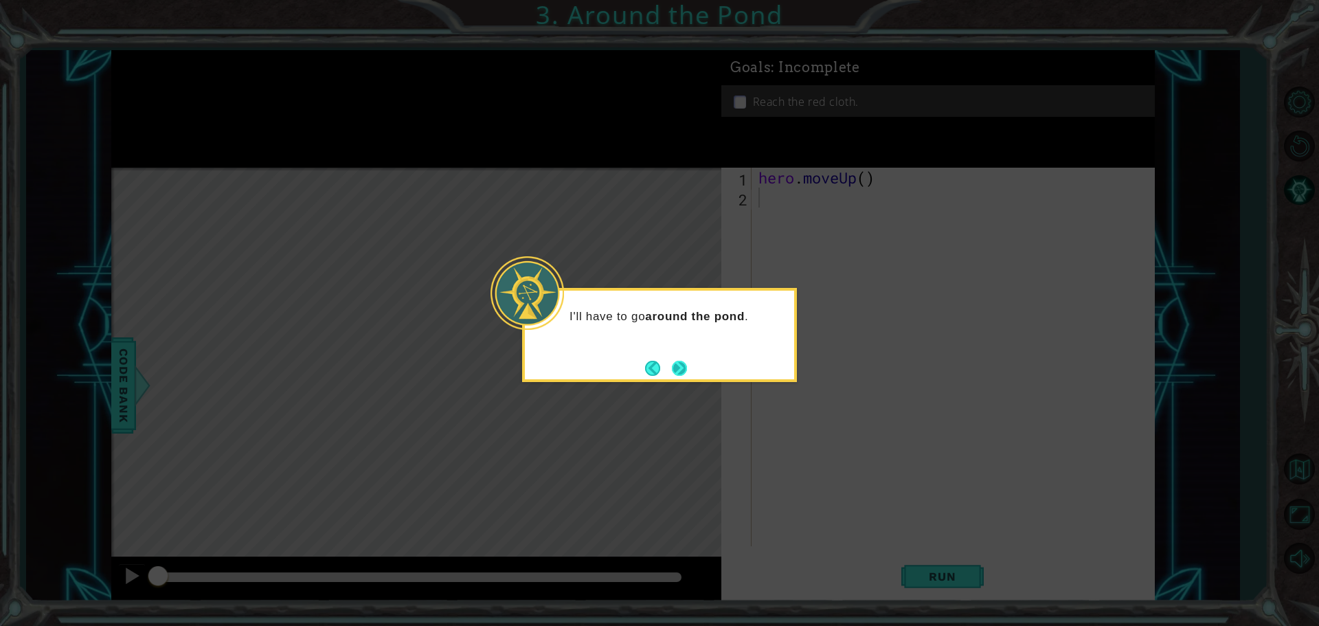
click at [678, 372] on button "Next" at bounding box center [679, 368] width 15 height 15
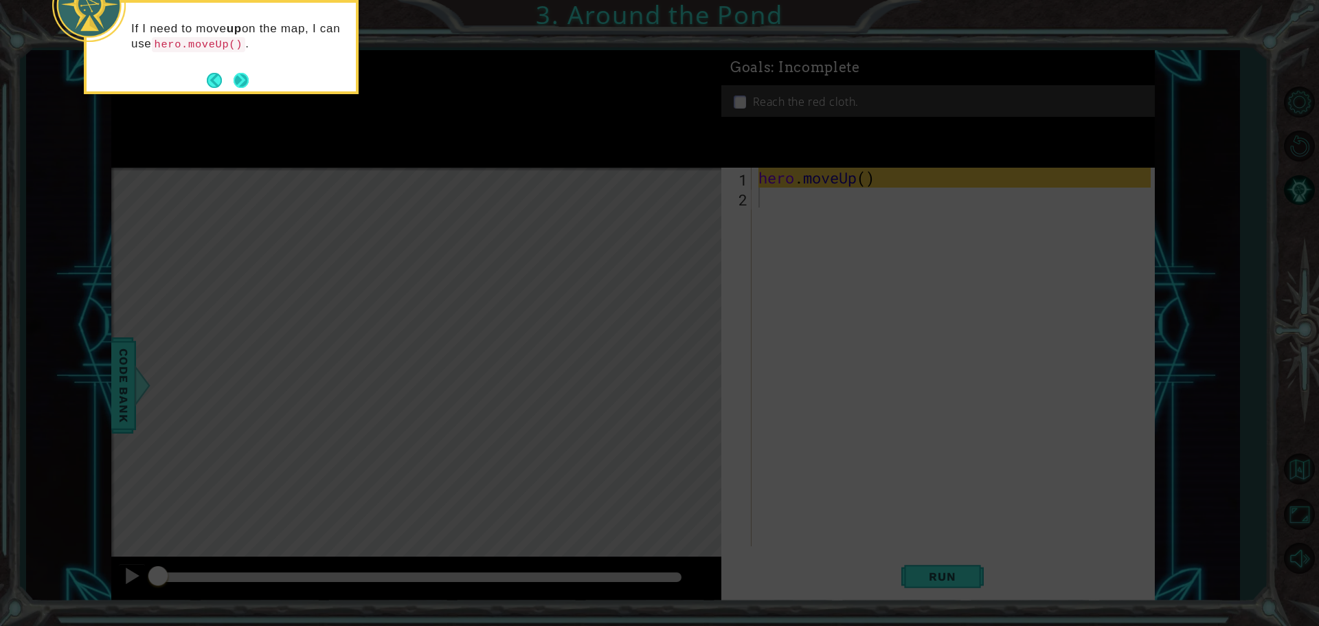
click at [245, 82] on button "Next" at bounding box center [241, 80] width 15 height 15
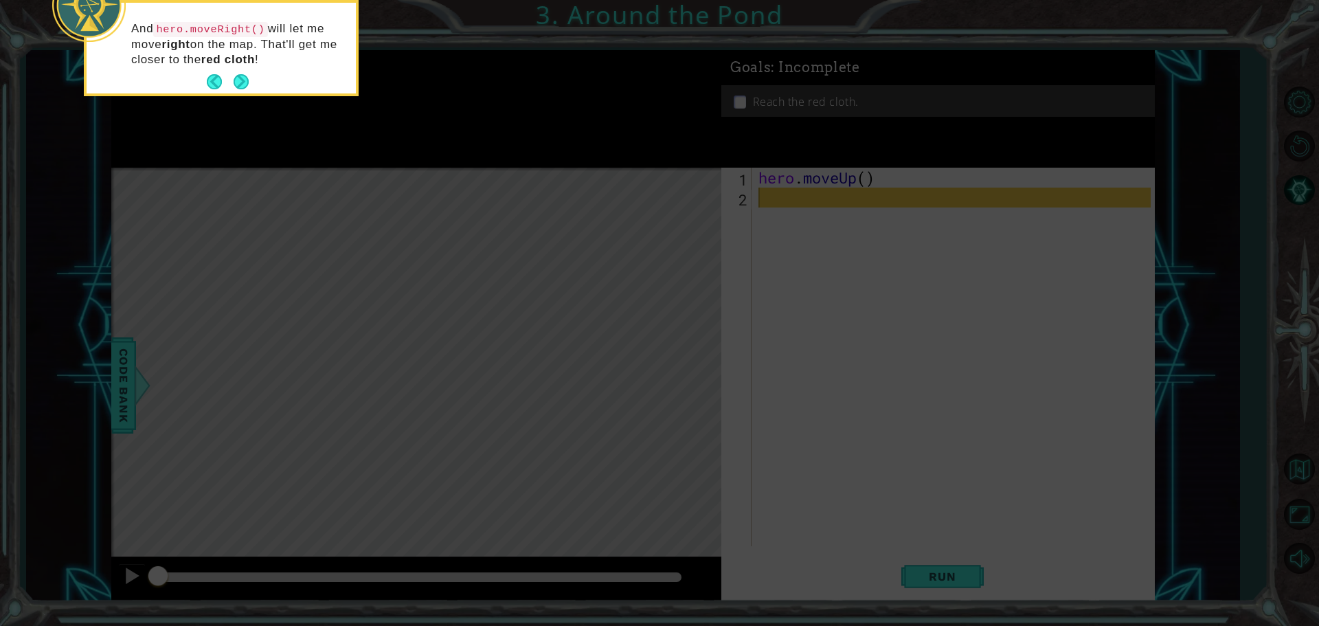
click at [639, 283] on icon at bounding box center [659, 94] width 1319 height 1064
click at [785, 366] on icon at bounding box center [659, 94] width 1319 height 1064
click at [615, 254] on icon at bounding box center [659, 94] width 1319 height 1064
click at [459, 184] on icon at bounding box center [659, 94] width 1319 height 1064
drag, startPoint x: 829, startPoint y: 369, endPoint x: 176, endPoint y: 171, distance: 682.1
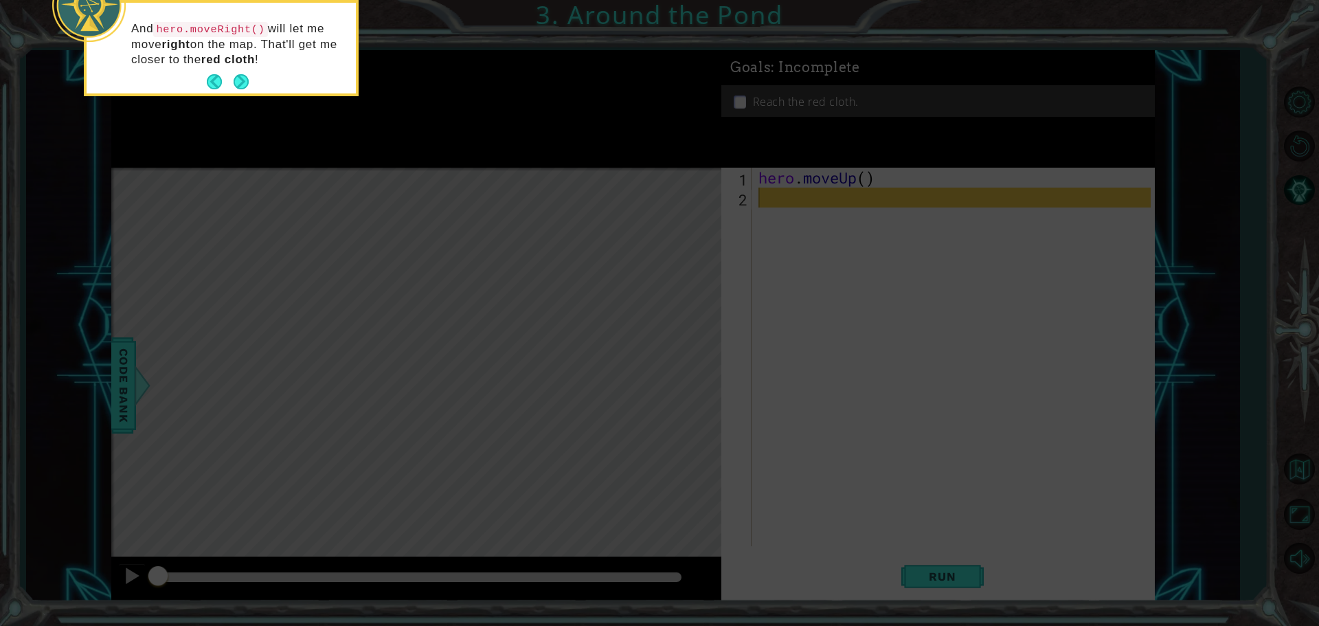
click at [807, 366] on icon at bounding box center [659, 94] width 1319 height 1064
click at [241, 78] on button "Next" at bounding box center [241, 81] width 15 height 15
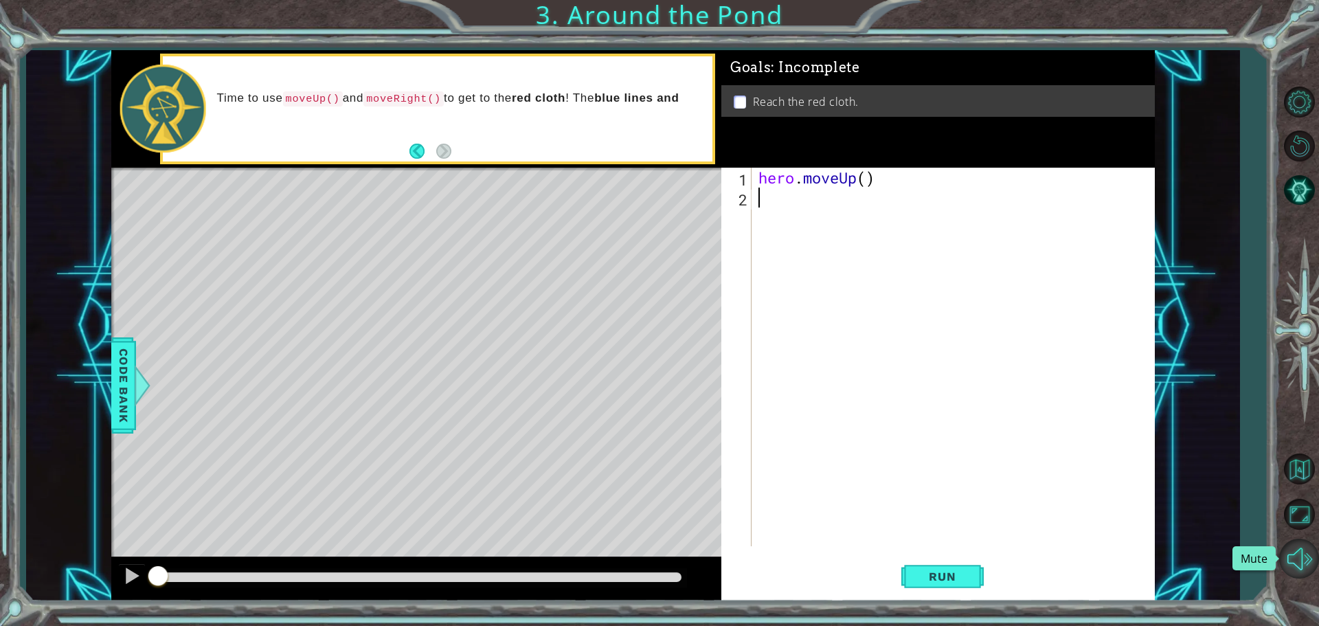
click at [1296, 559] on button "Mute" at bounding box center [1299, 559] width 40 height 40
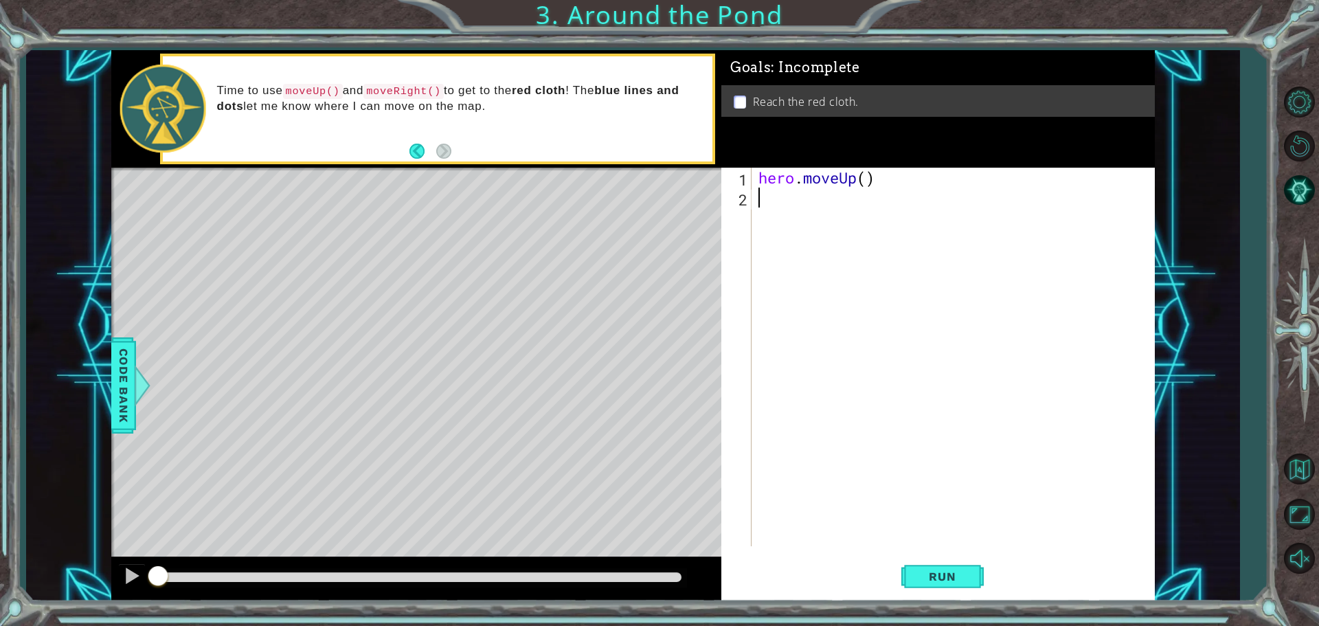
click at [757, 201] on div "hero . moveUp ( )" at bounding box center [957, 377] width 402 height 418
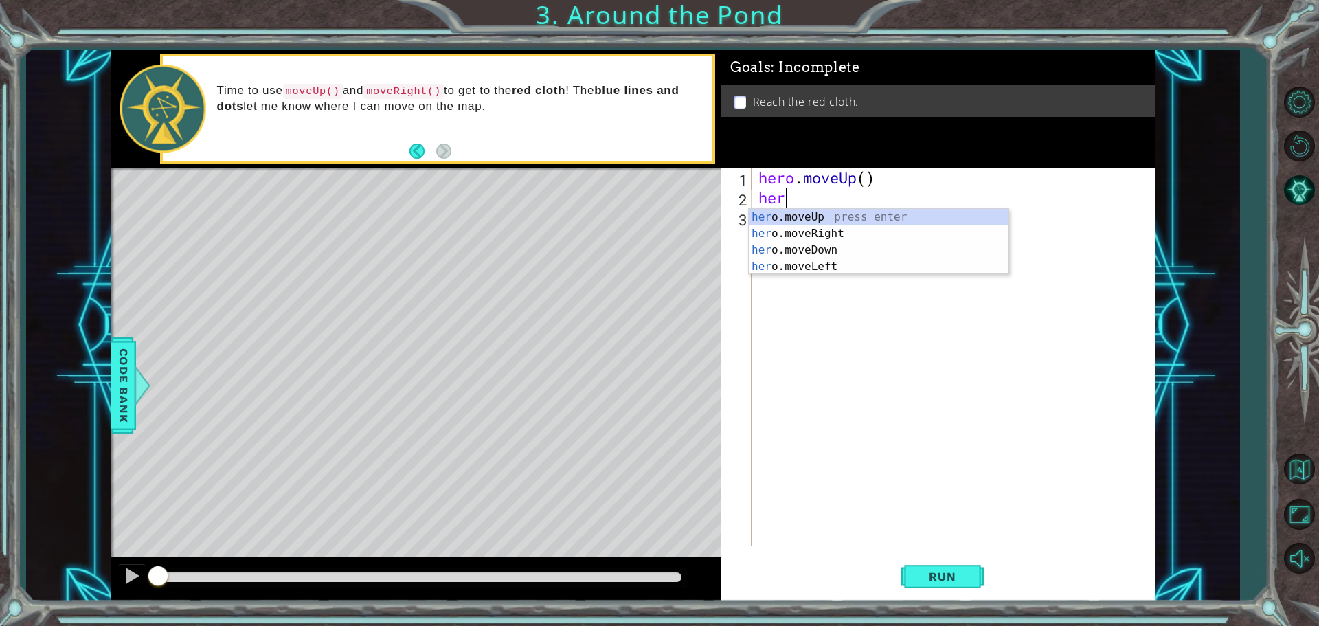
type textarea "hero"
click at [787, 209] on div "hero .moveUp press enter hero .moveRight press enter hero .moveDown press enter…" at bounding box center [879, 258] width 260 height 99
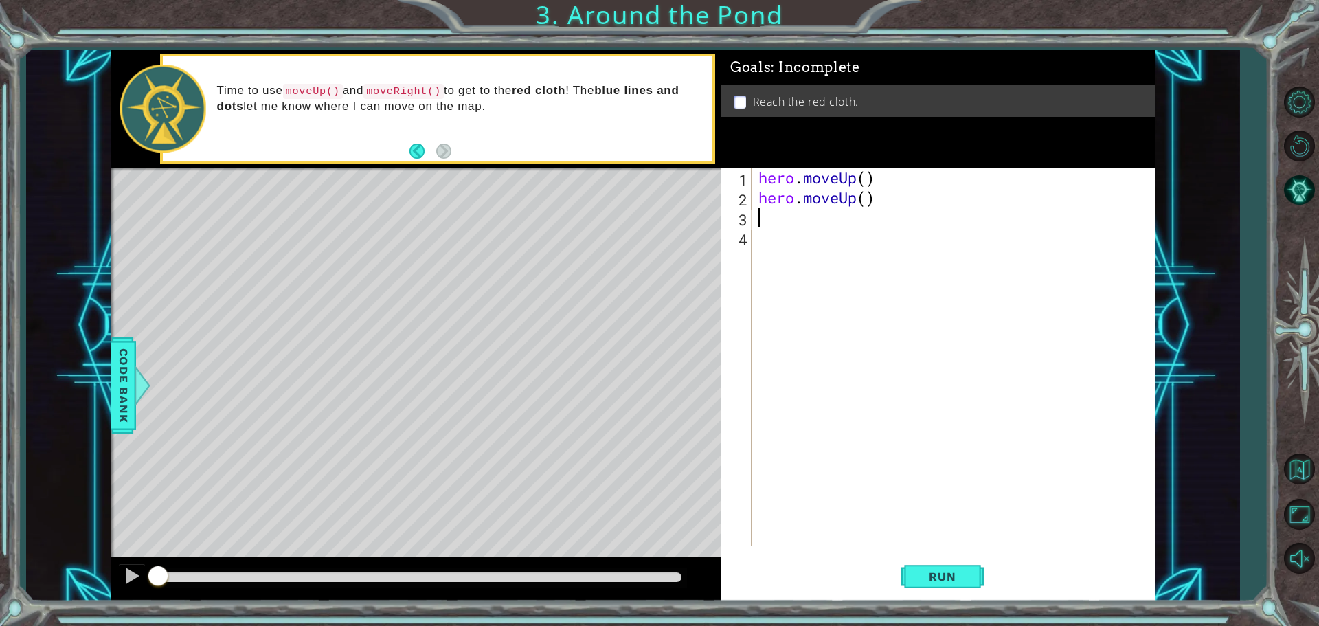
type textarea "h"
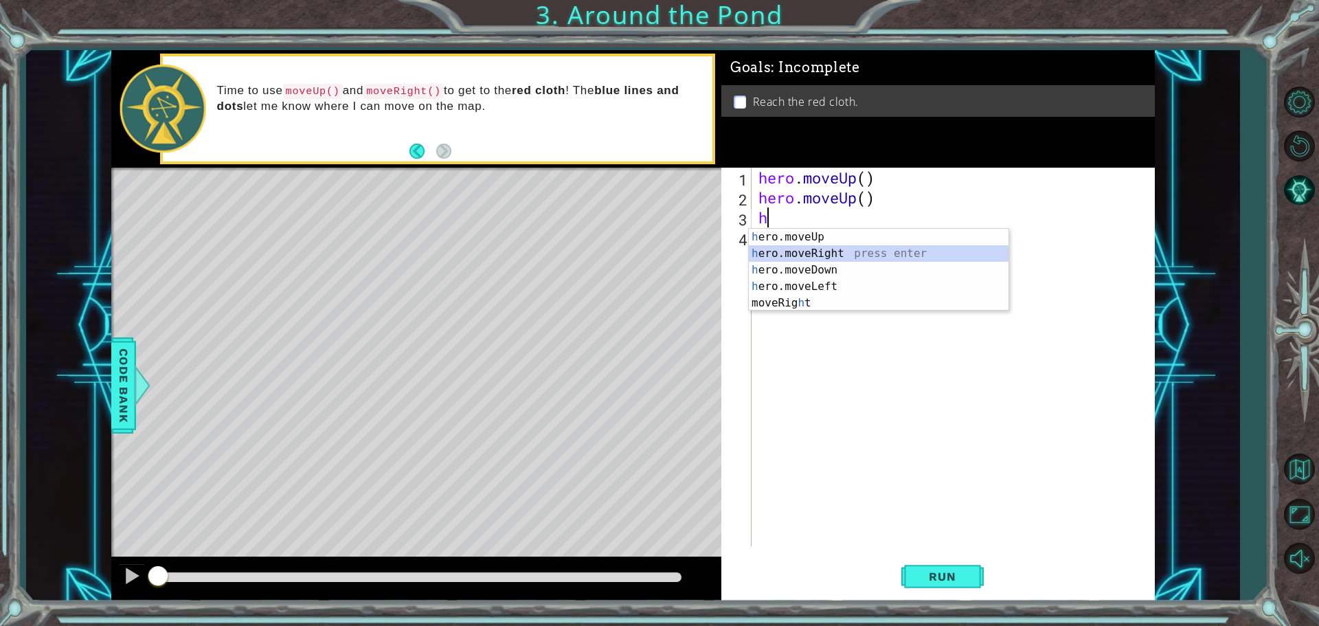
click at [789, 253] on div "h ero.moveUp press enter h ero.moveRight press enter h ero.moveDown press enter…" at bounding box center [879, 286] width 260 height 115
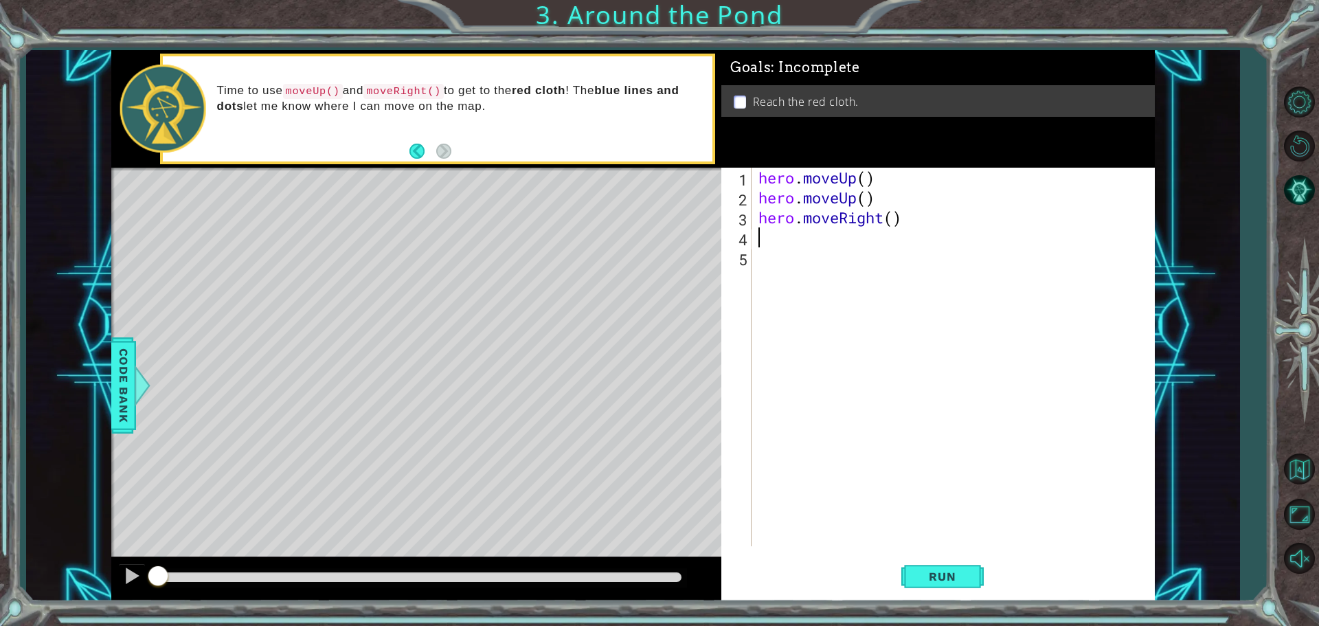
click at [865, 197] on div "hero . moveUp ( ) hero . moveUp ( ) hero . moveRight ( )" at bounding box center [957, 377] width 402 height 418
type textarea "hero.moveUp(2)"
click at [938, 570] on span "Run" at bounding box center [942, 577] width 54 height 14
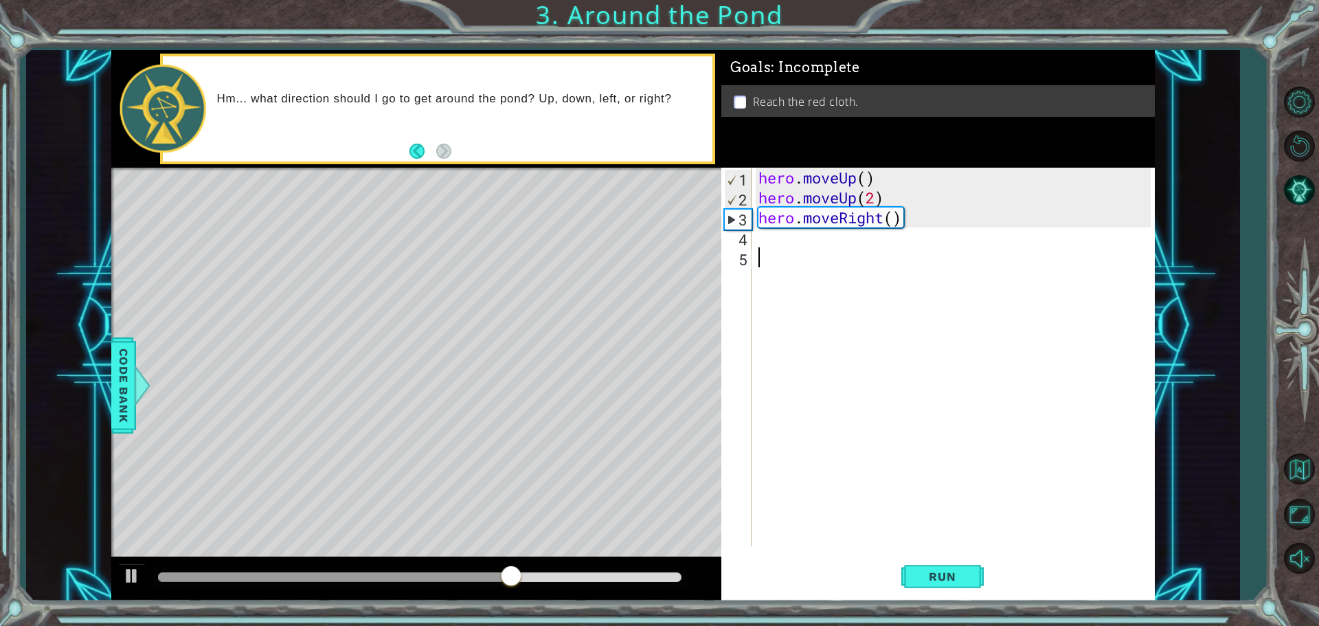
click at [892, 265] on div "hero . moveUp ( ) hero . moveUp ( 2 ) hero . moveRight ( )" at bounding box center [957, 377] width 402 height 418
click at [770, 245] on div "hero . moveUp ( ) hero . moveUp ( 2 ) hero . moveRight ( )" at bounding box center [957, 377] width 402 height 418
type textarea "h"
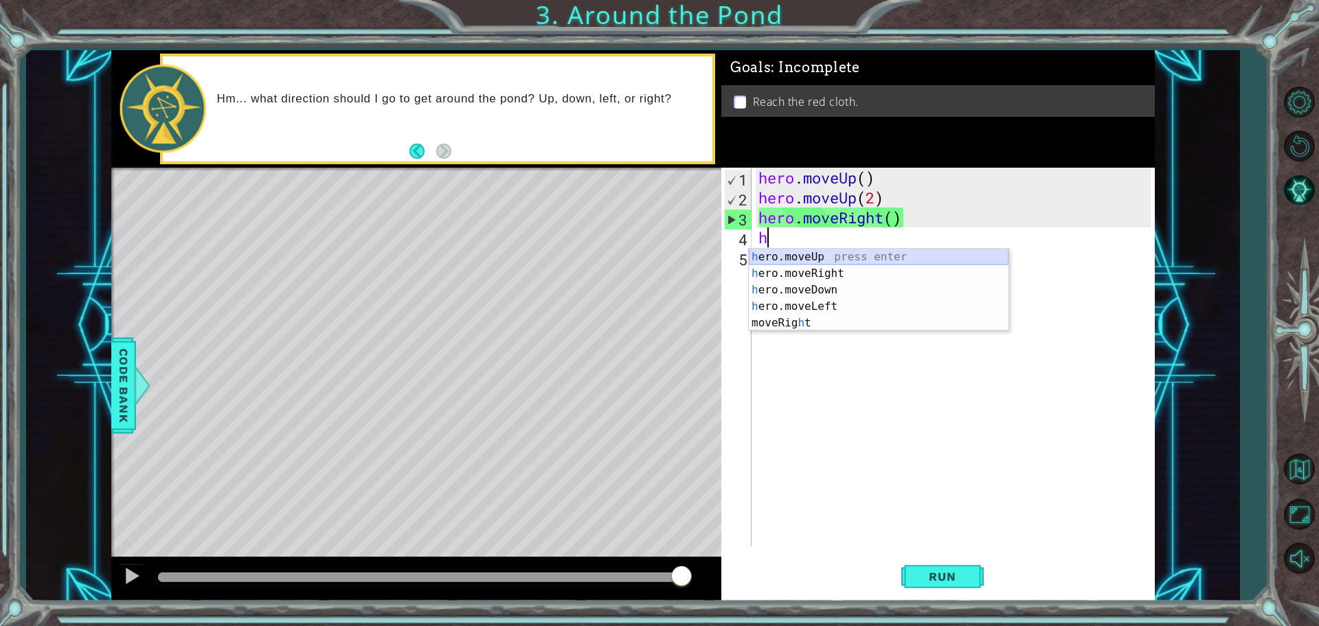
click at [781, 255] on div "h ero.moveUp press enter h ero.moveRight press enter h ero.moveDown press enter…" at bounding box center [879, 306] width 260 height 115
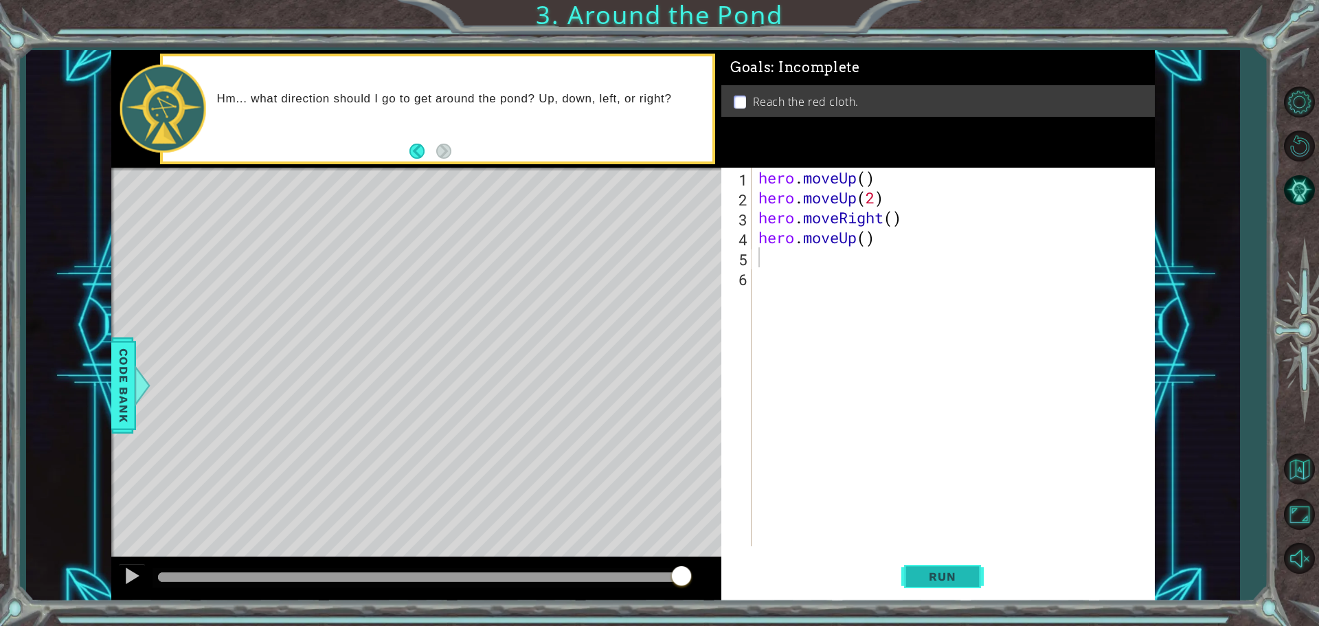
click at [956, 571] on span "Run" at bounding box center [942, 577] width 54 height 14
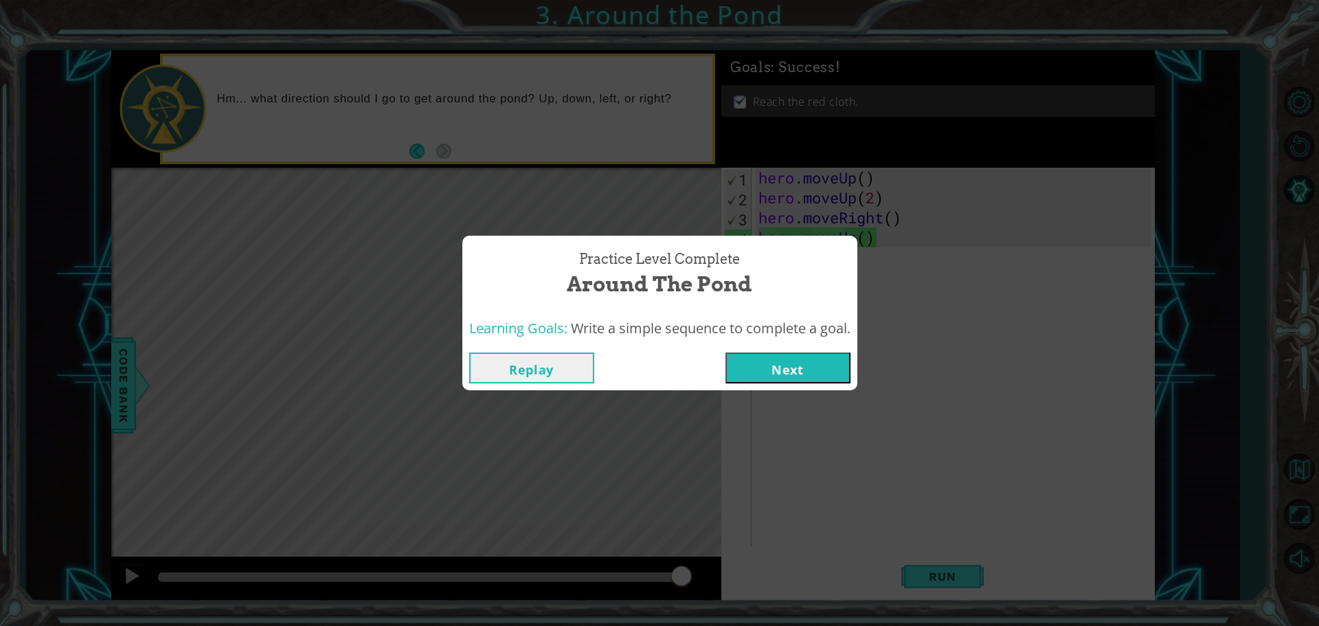
click at [780, 357] on button "Next" at bounding box center [788, 368] width 125 height 31
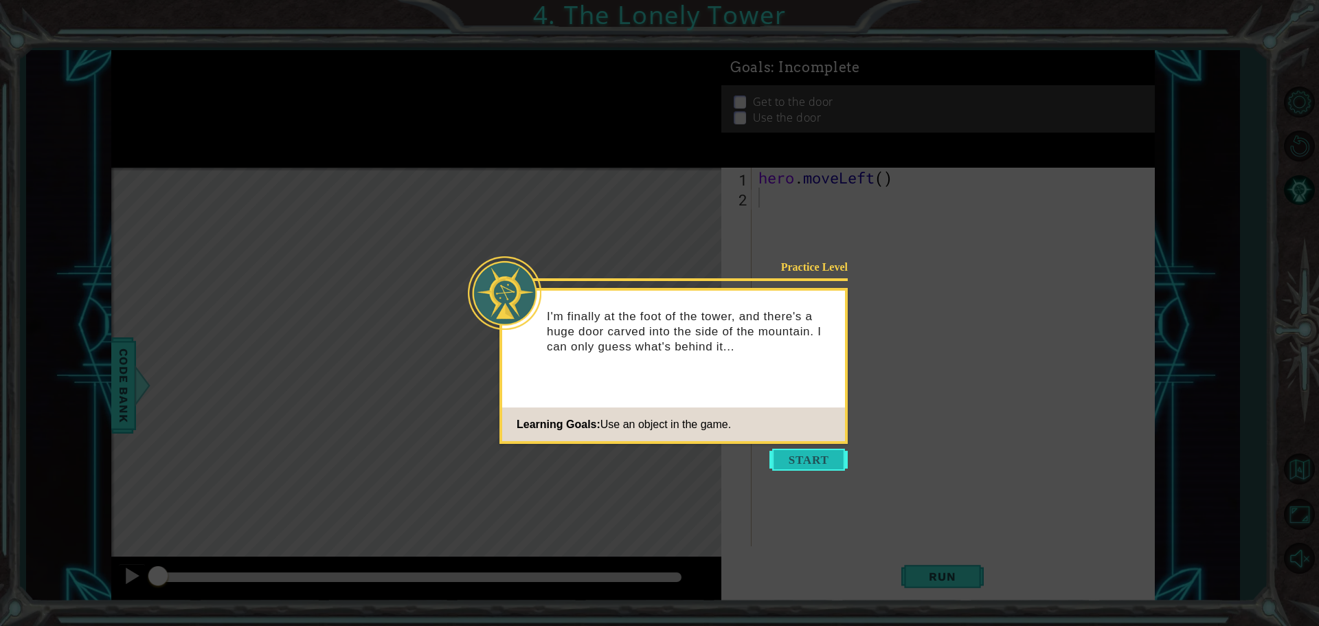
click at [818, 457] on button "Start" at bounding box center [809, 460] width 78 height 22
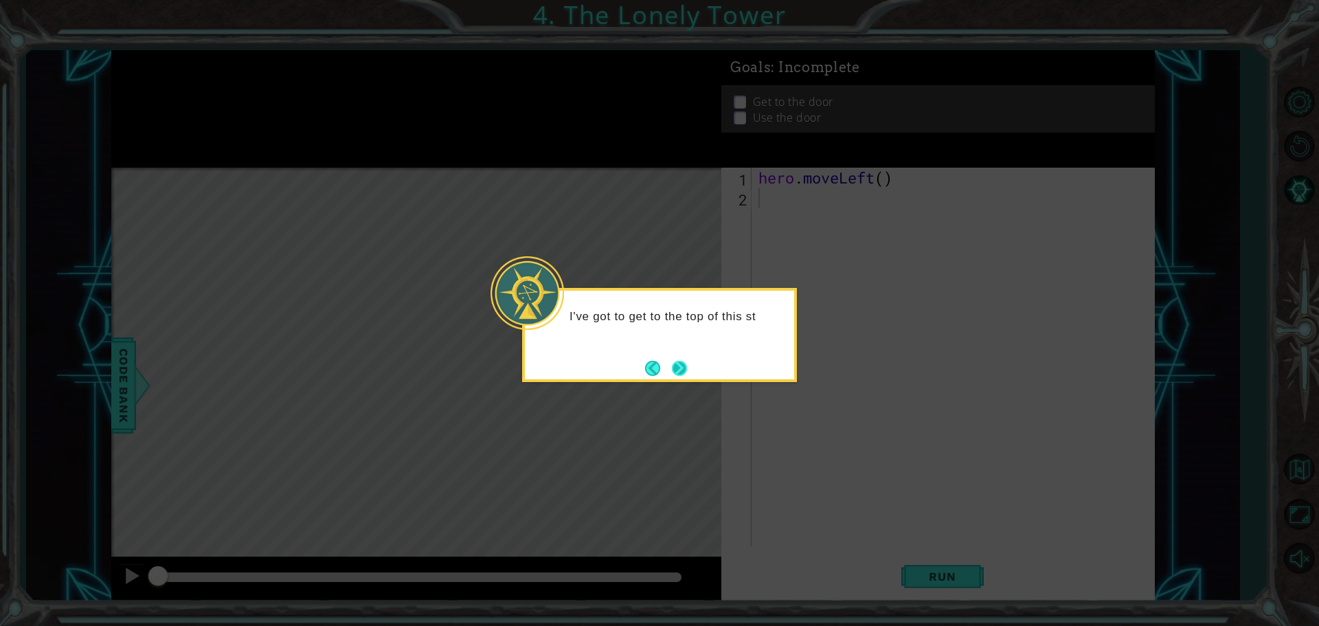
click at [682, 368] on button "Next" at bounding box center [679, 368] width 15 height 15
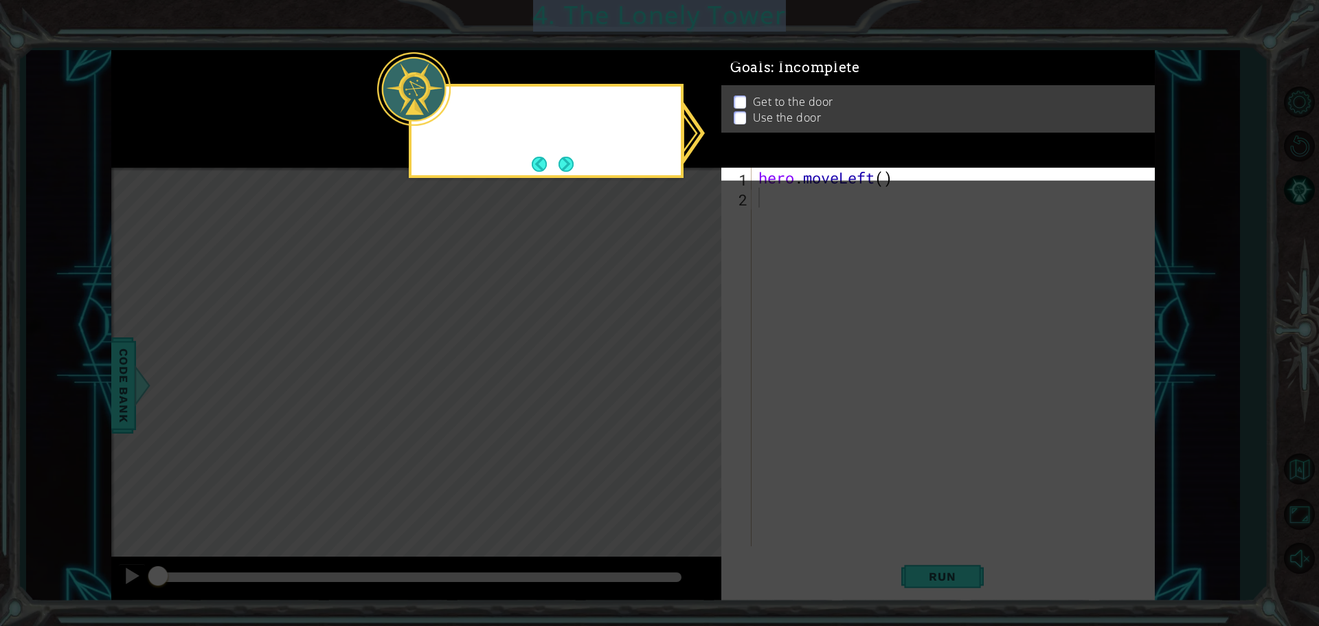
click at [682, 368] on icon at bounding box center [659, 313] width 1319 height 626
click at [570, 168] on button "Next" at bounding box center [567, 164] width 16 height 16
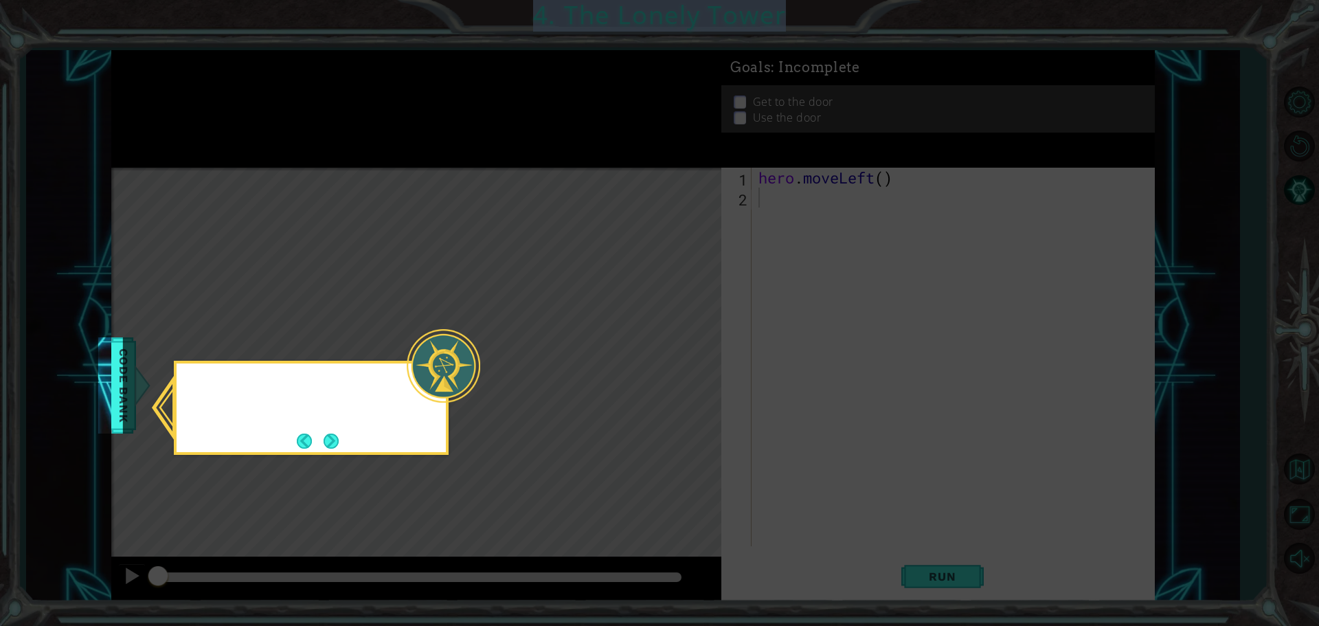
click at [570, 171] on icon at bounding box center [659, 313] width 1319 height 626
click at [331, 446] on button "Next" at bounding box center [331, 441] width 15 height 15
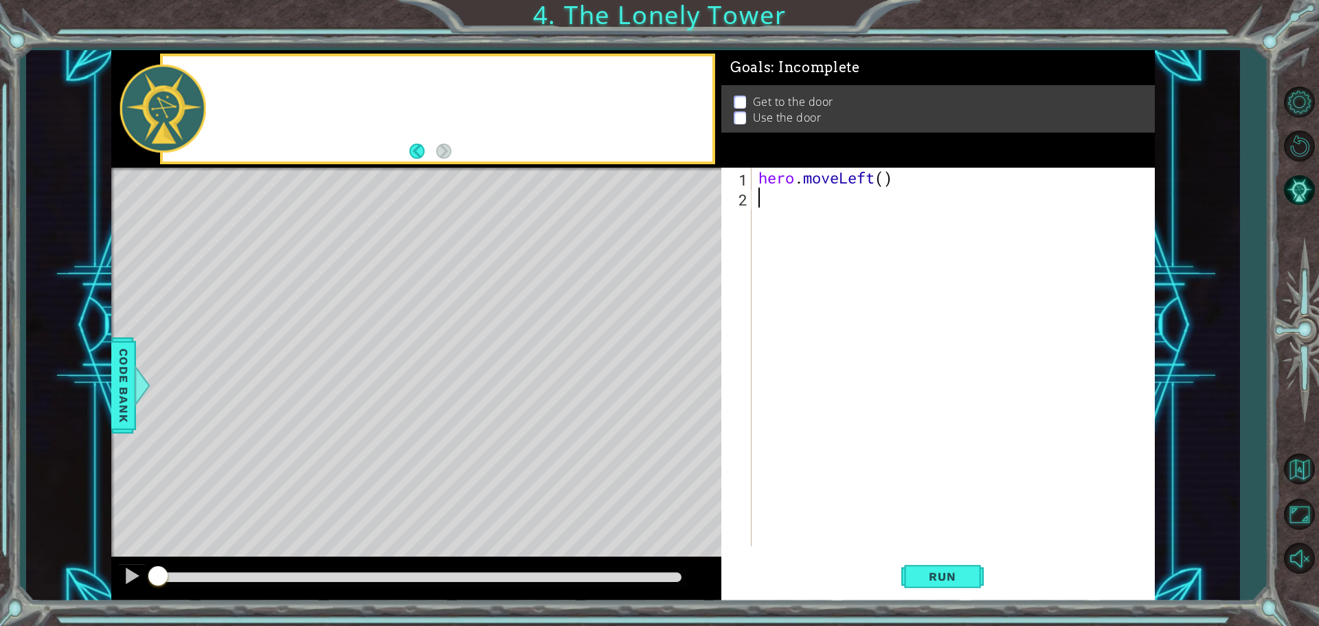
click at [331, 446] on div "Level Map" at bounding box center [428, 370] width 635 height 405
click at [963, 569] on button "Run" at bounding box center [943, 576] width 82 height 43
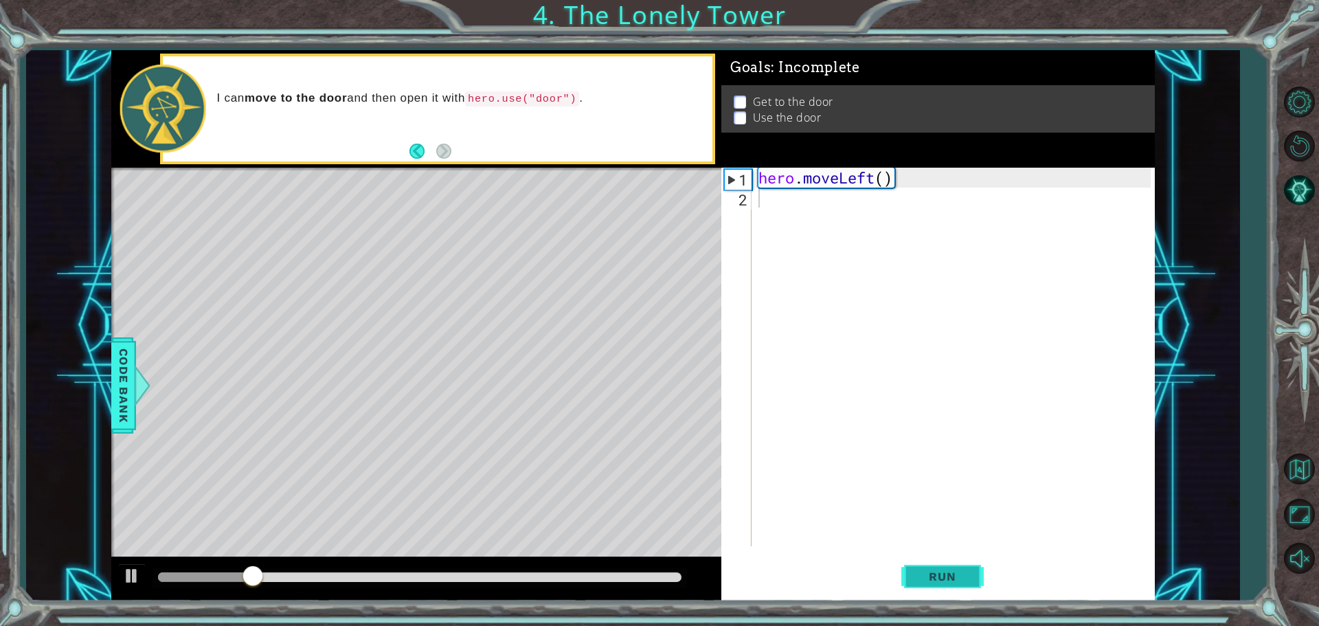
click at [954, 572] on span "Run" at bounding box center [942, 577] width 54 height 14
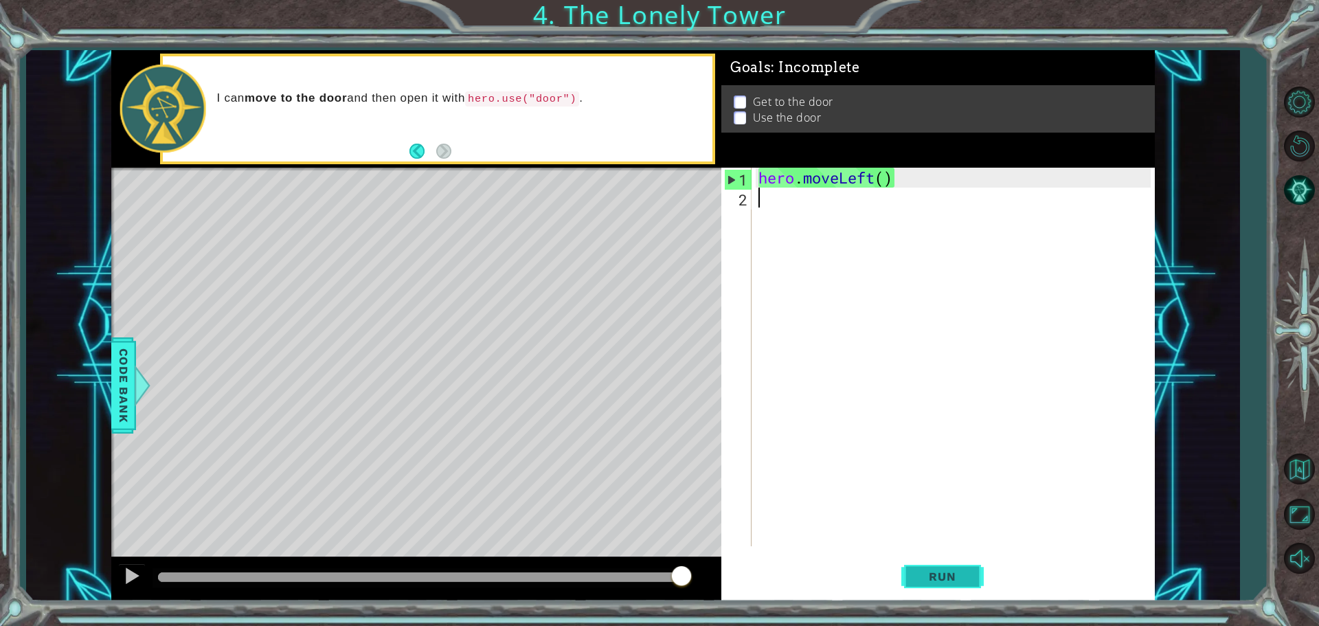
type textarea "h"
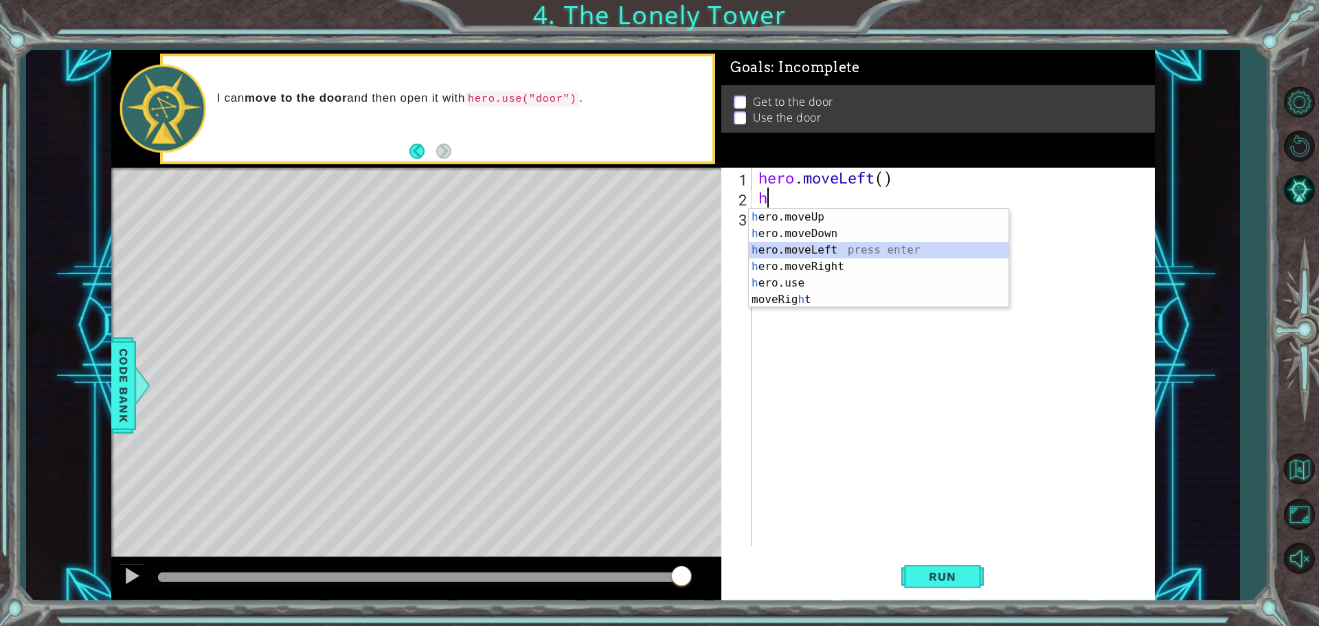
click at [825, 251] on div "h ero.moveUp press enter h ero.moveDown press enter h ero.moveLeft press enter …" at bounding box center [879, 275] width 260 height 132
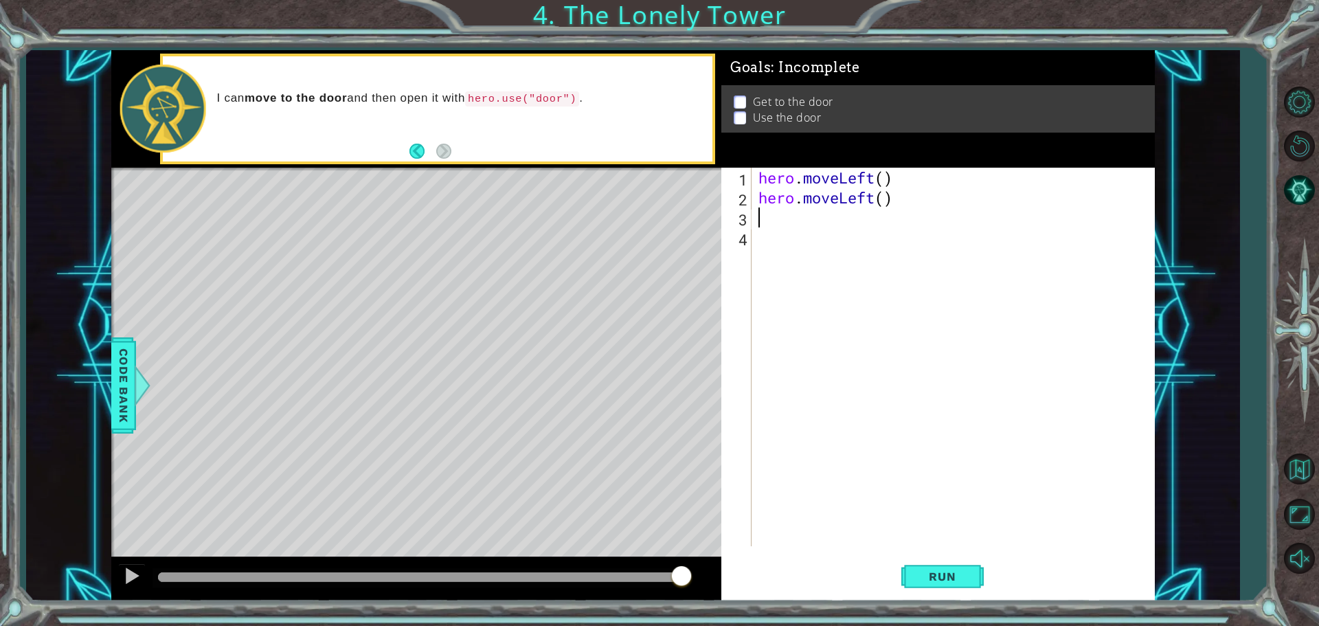
type textarea "h"
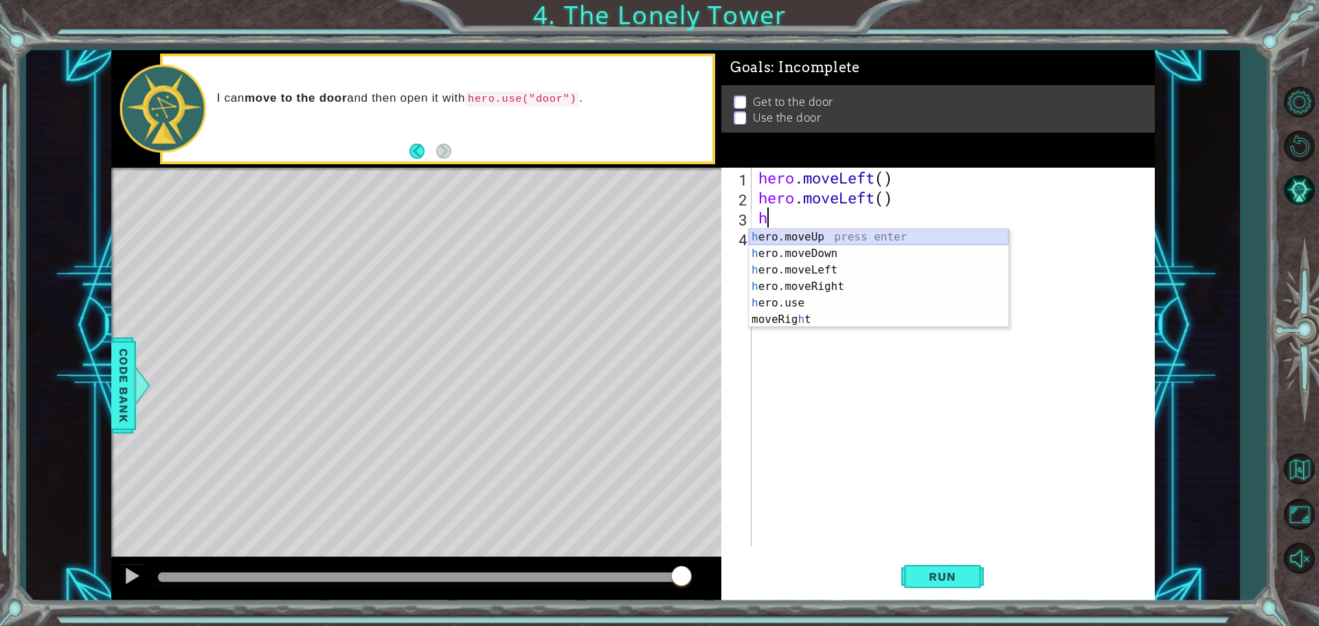
click at [833, 236] on div "h ero.moveUp press enter h ero.moveDown press enter h ero.moveLeft press enter …" at bounding box center [879, 295] width 260 height 132
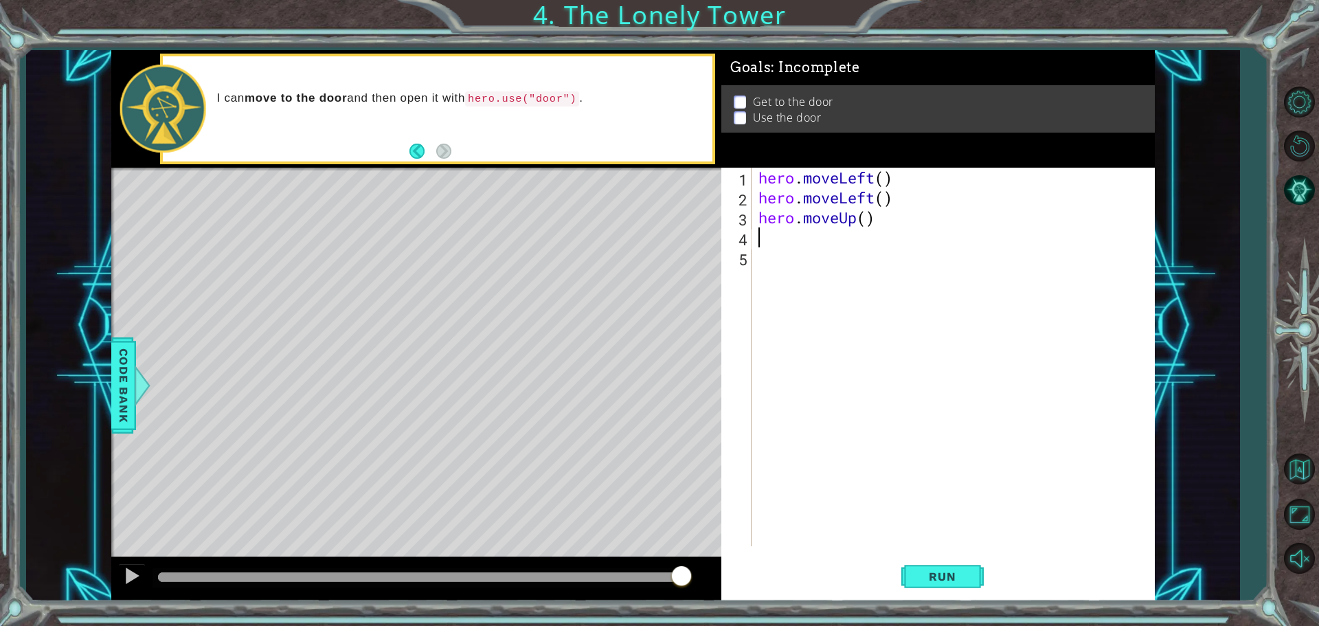
click at [864, 216] on div "hero . moveLeft ( ) hero . moveLeft ( ) hero . moveUp ( )" at bounding box center [957, 377] width 402 height 418
type textarea "hero.moveUp(2)"
click at [781, 236] on div "hero . moveLeft ( ) hero . moveLeft ( ) hero . moveUp ( 2 )" at bounding box center [957, 377] width 402 height 418
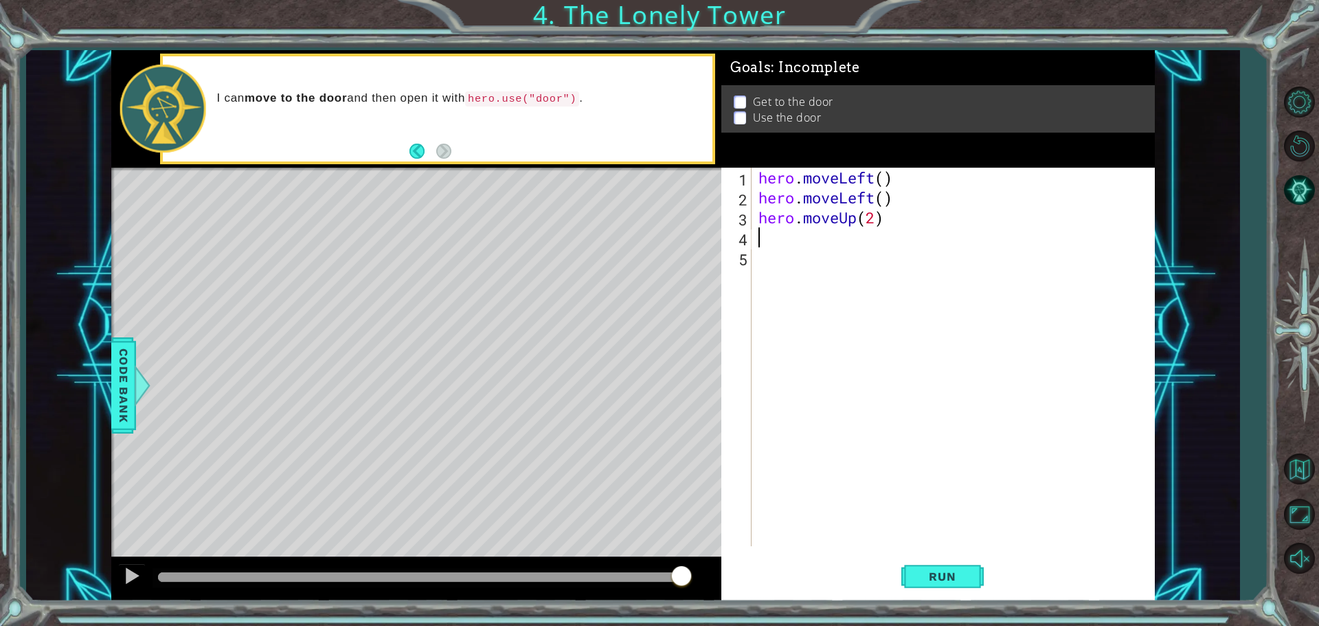
type textarea "h"
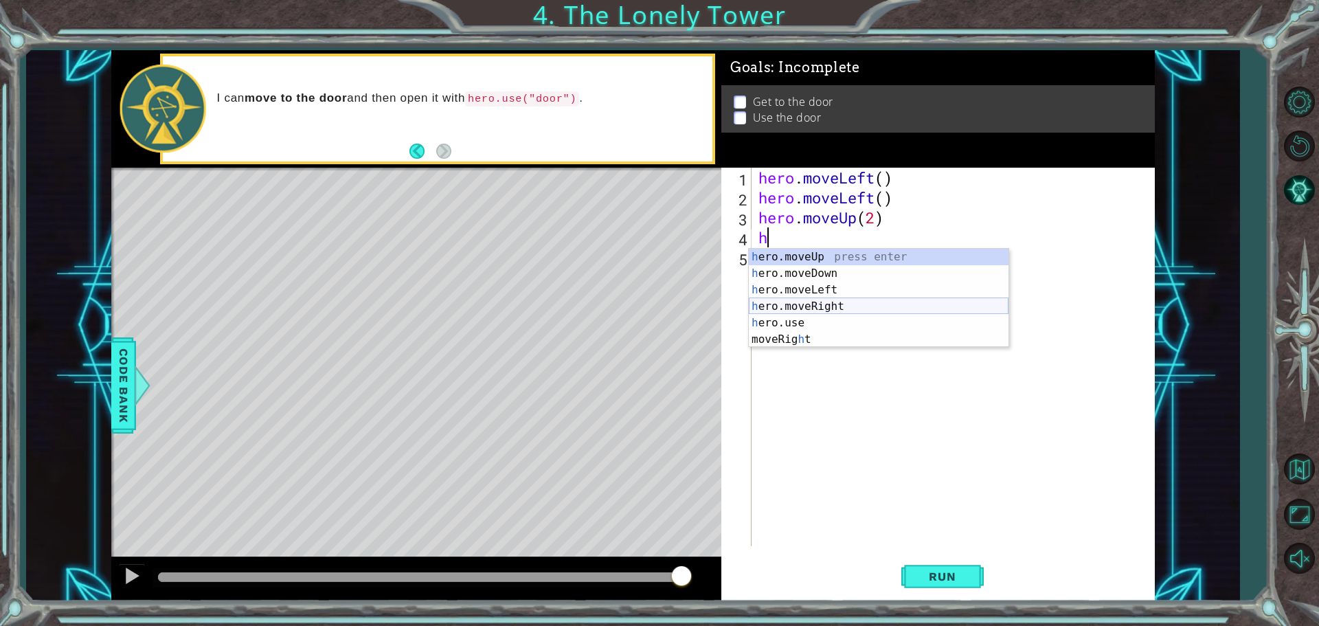
click at [805, 303] on div "h ero.moveUp press enter h ero.moveDown press enter h ero.moveLeft press enter …" at bounding box center [879, 315] width 260 height 132
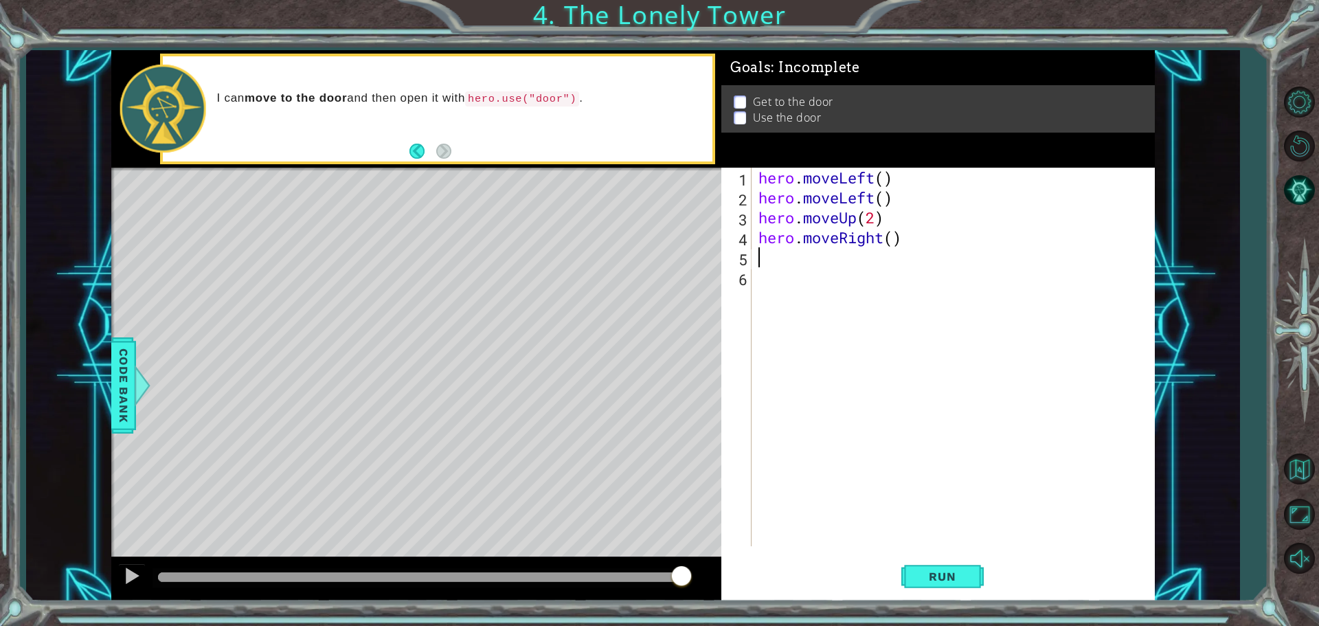
click at [894, 246] on div "hero . moveLeft ( ) hero . moveLeft ( ) hero . moveUp ( 2 ) hero . moveRight ( )" at bounding box center [957, 377] width 402 height 418
type textarea "hero.moveRight(2)"
click at [815, 271] on div "hero . moveLeft ( ) hero . moveLeft ( ) hero . moveUp ( 2 ) hero . moveRight ( …" at bounding box center [957, 377] width 402 height 418
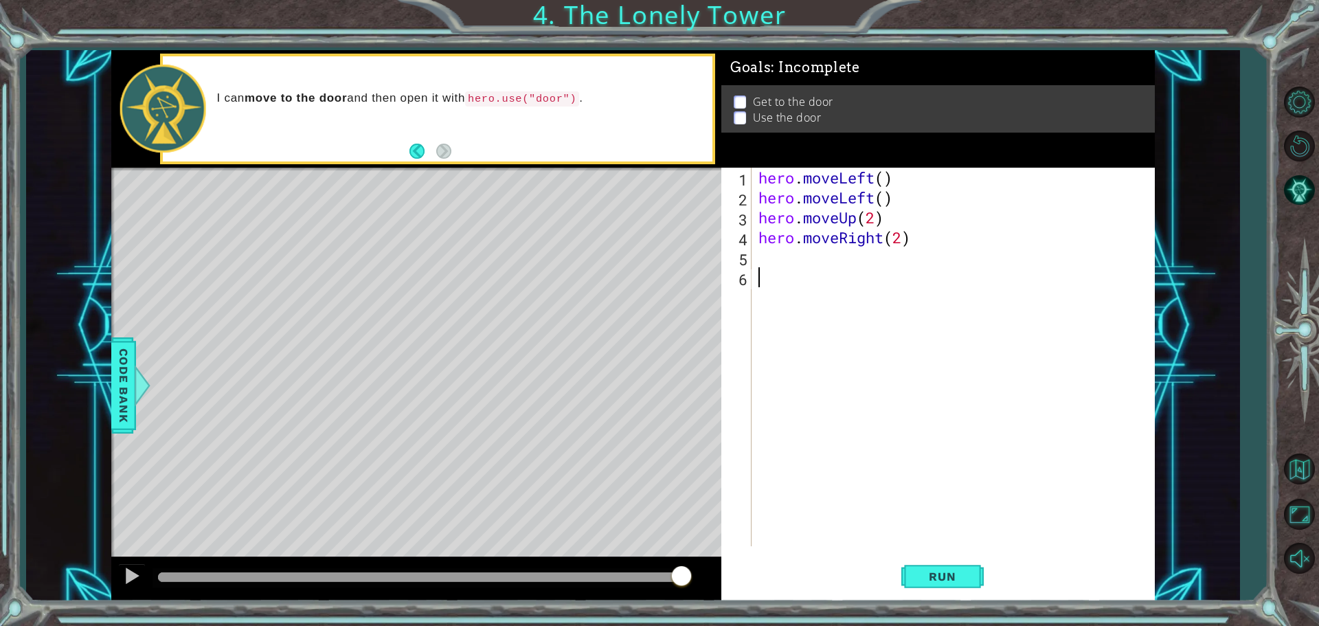
click at [770, 250] on div "hero . moveLeft ( ) hero . moveLeft ( ) hero . moveUp ( 2 ) hero . moveRight ( …" at bounding box center [957, 377] width 402 height 418
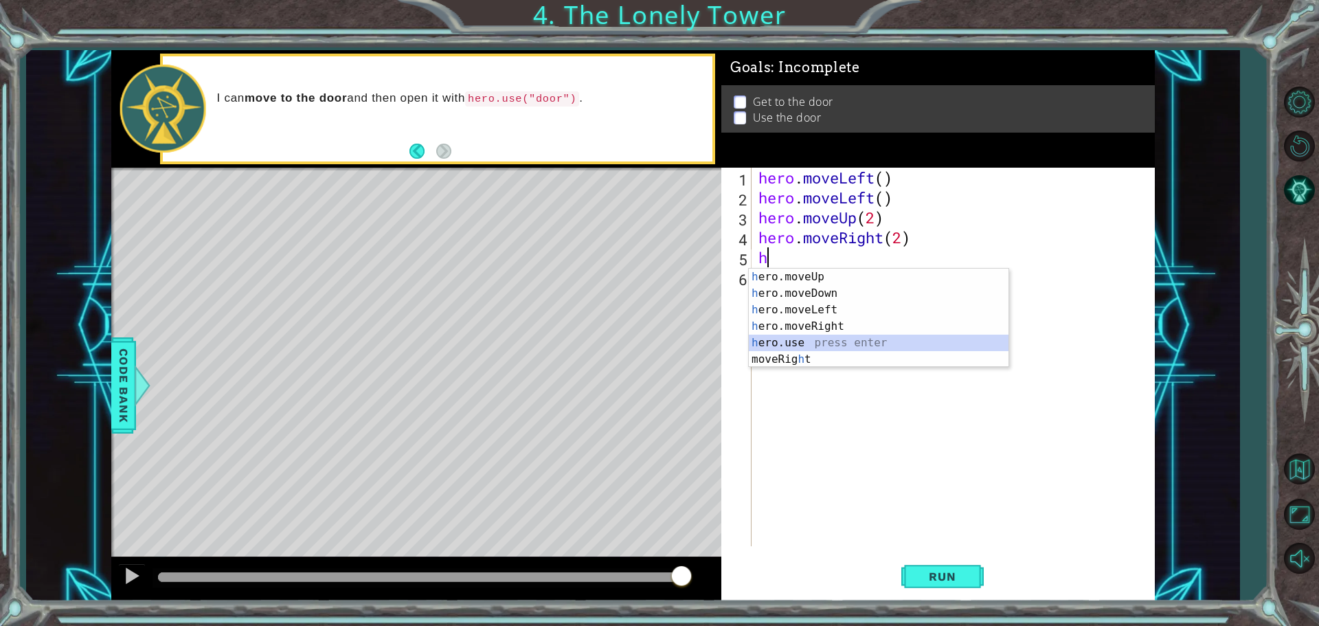
click at [818, 346] on div "h ero.moveUp press enter h ero.moveDown press enter h ero.moveLeft press enter …" at bounding box center [879, 335] width 260 height 132
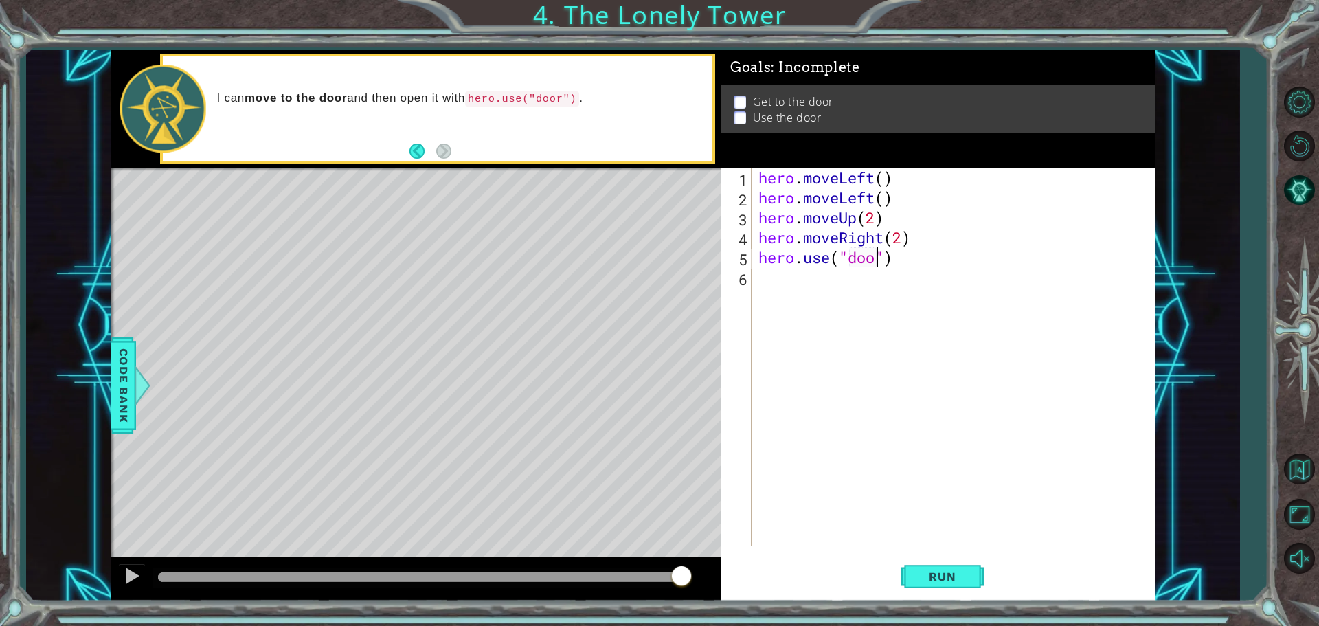
type textarea "hero.use("door")"
click at [923, 573] on span "Run" at bounding box center [942, 577] width 54 height 14
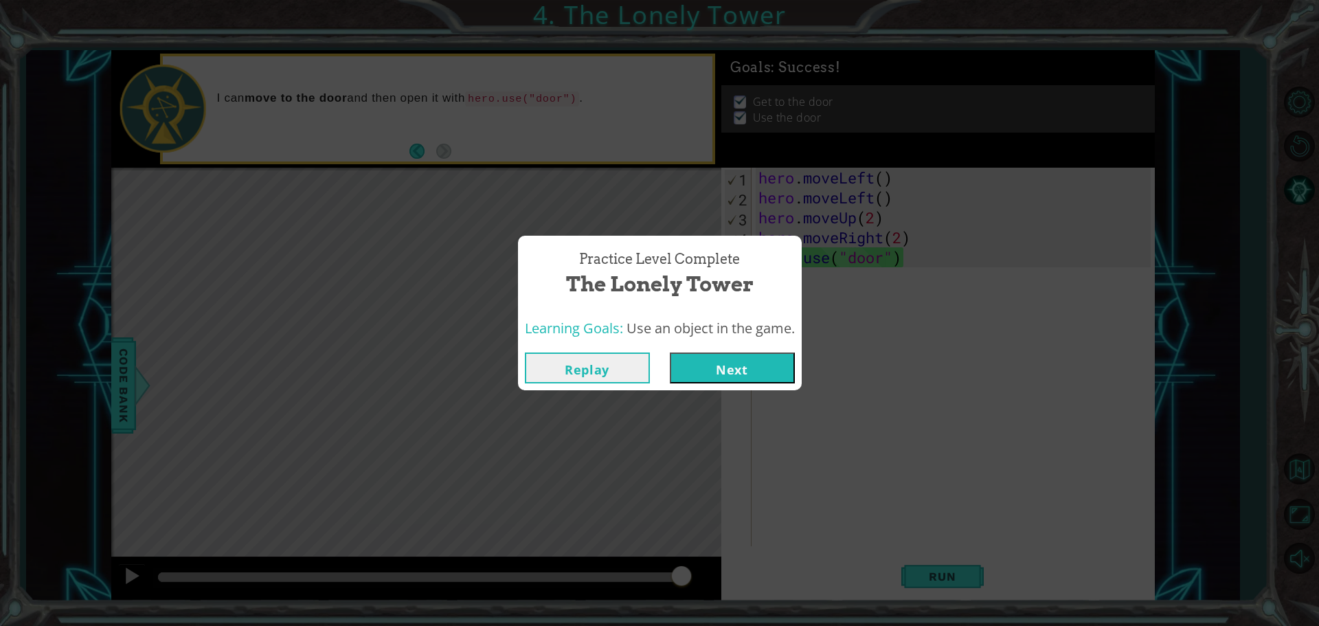
click at [717, 362] on button "Next" at bounding box center [732, 368] width 125 height 31
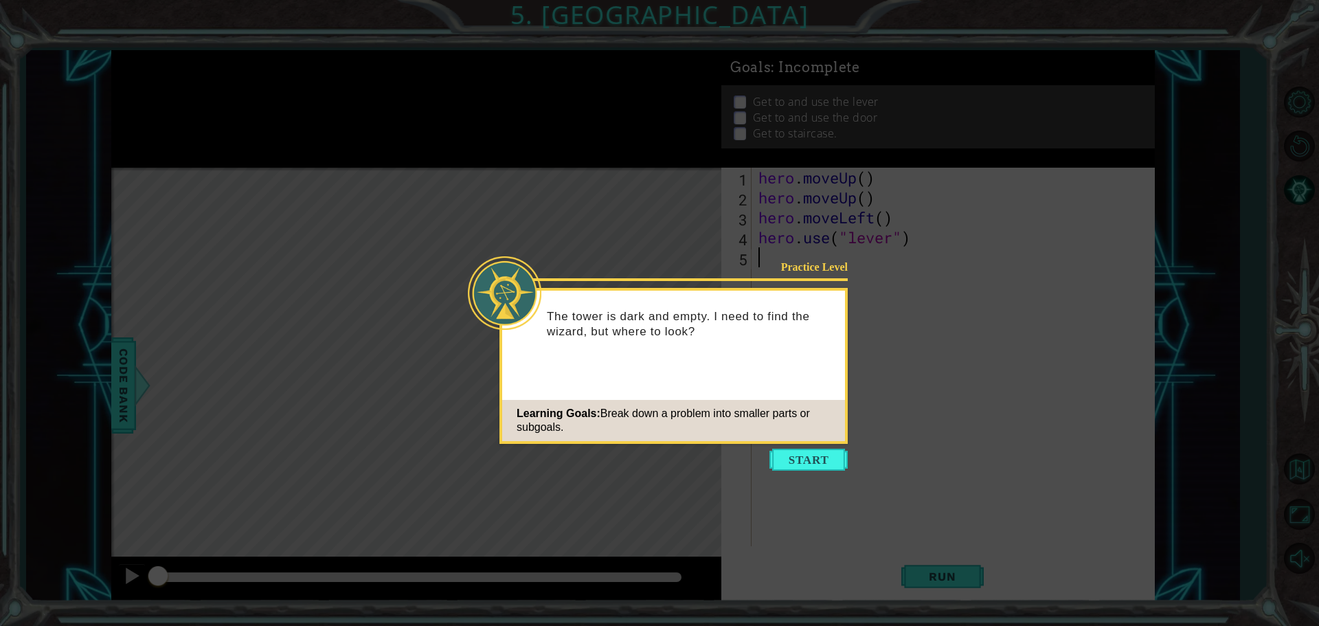
type textarea "hero.use("lever")"
